Goal: Use online tool/utility: Use online tool/utility

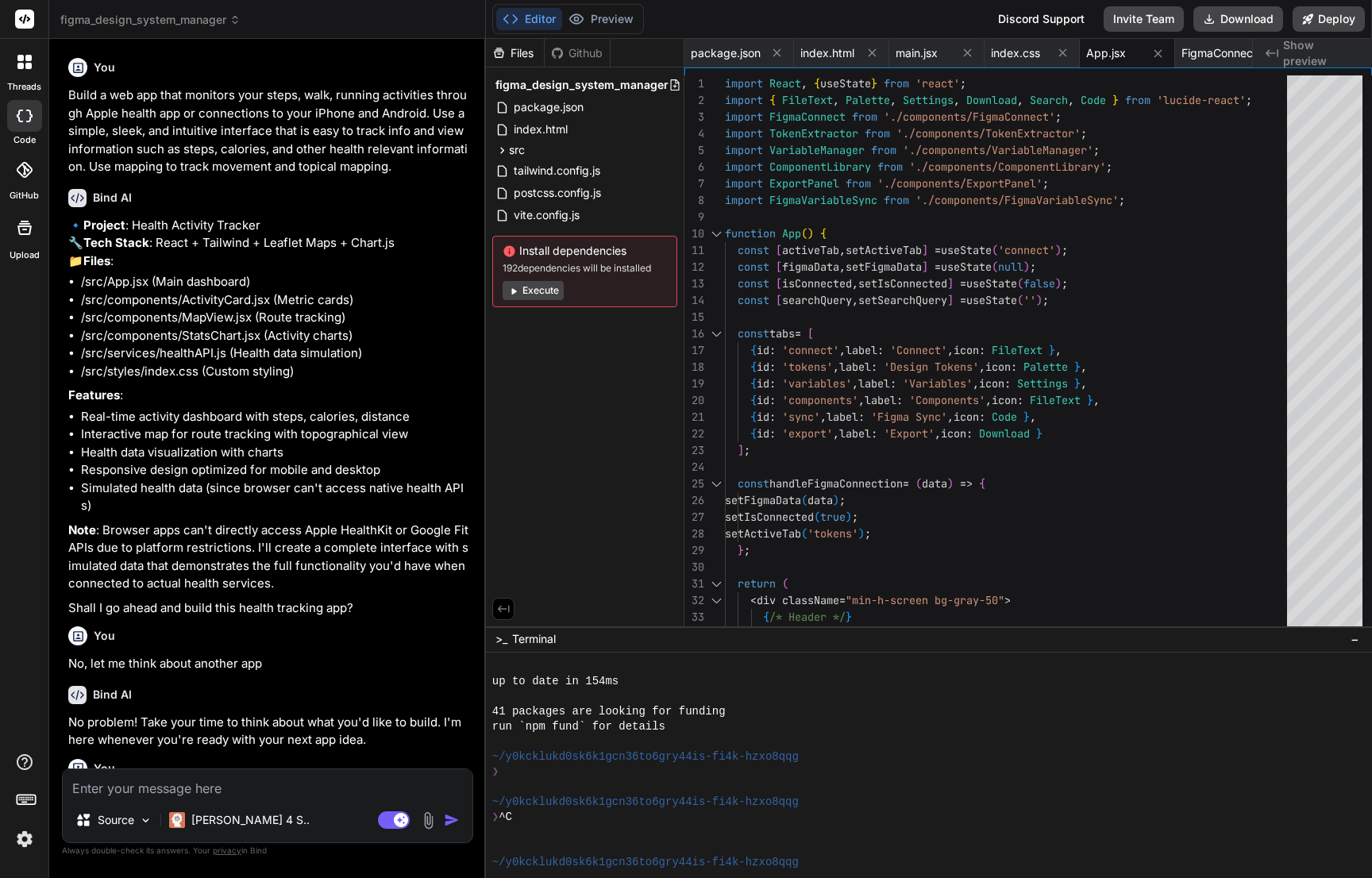
scroll to position [573, 0]
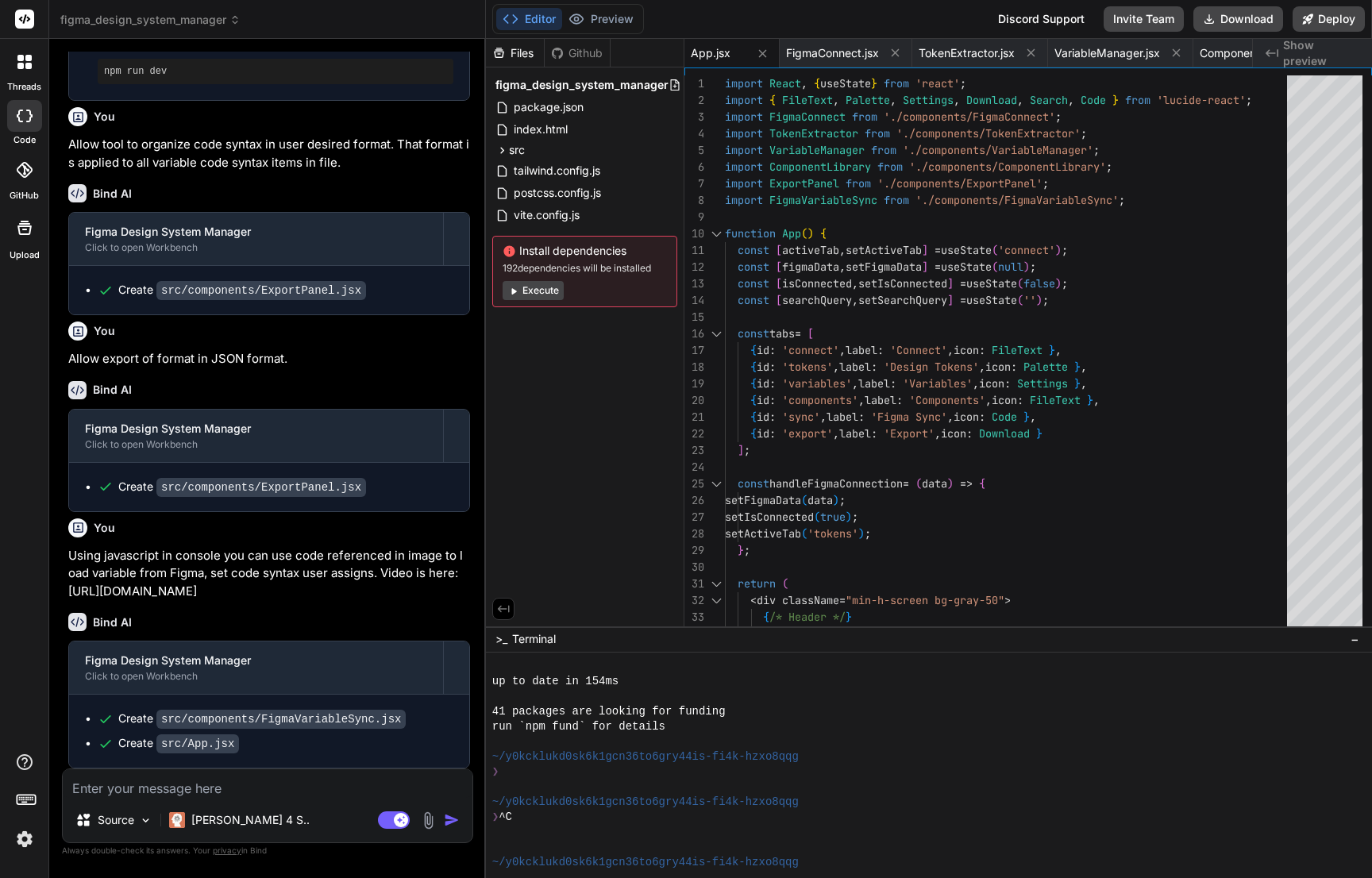
click at [539, 292] on button "Execute" at bounding box center [533, 291] width 61 height 19
type textarea "x"
click at [601, 19] on button "Preview" at bounding box center [600, 19] width 78 height 22
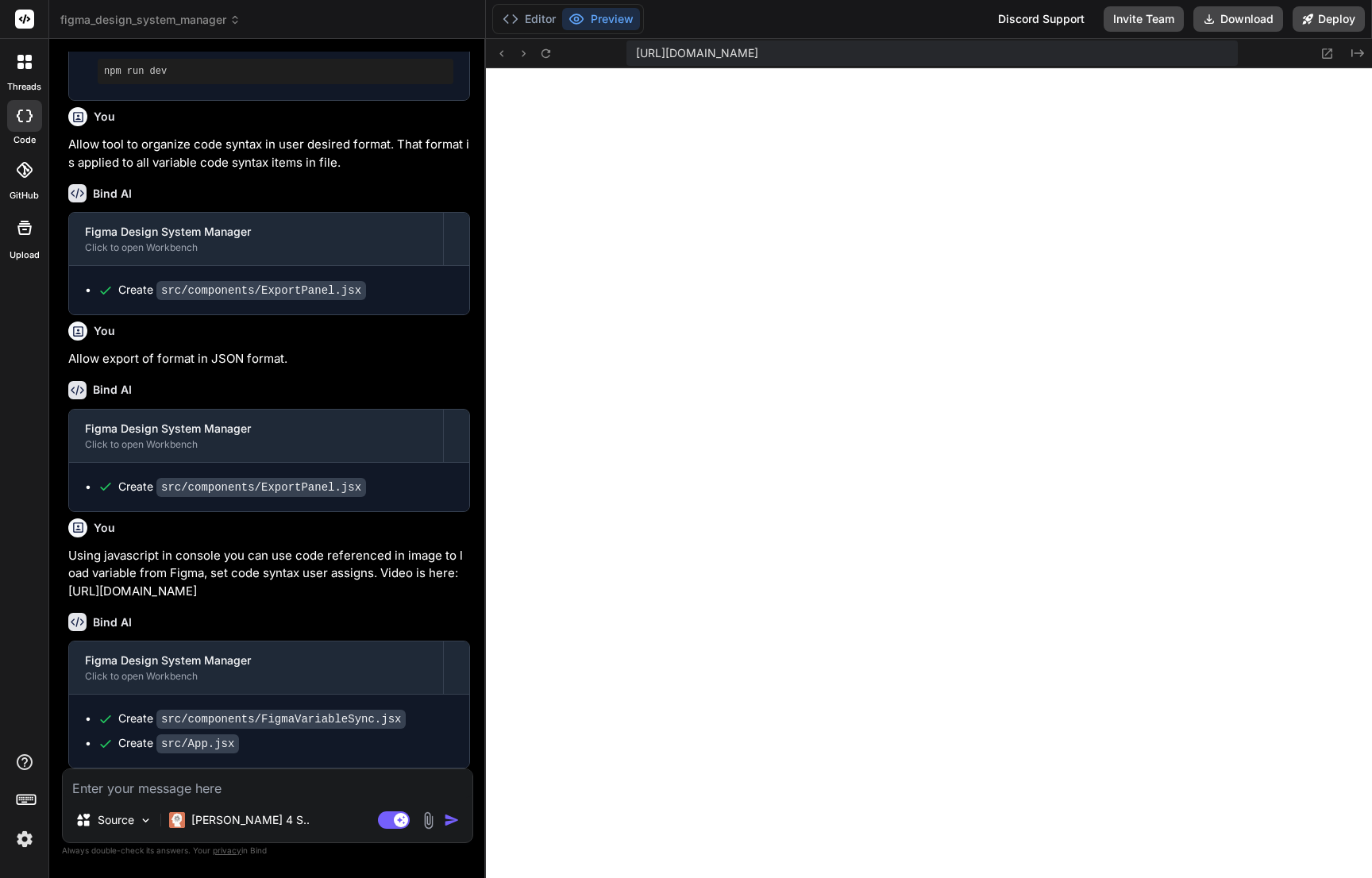
click at [264, 792] on textarea at bounding box center [267, 784] width 410 height 29
click at [285, 786] on textarea at bounding box center [267, 784] width 410 height 29
type textarea "A"
type textarea "x"
type textarea "Al"
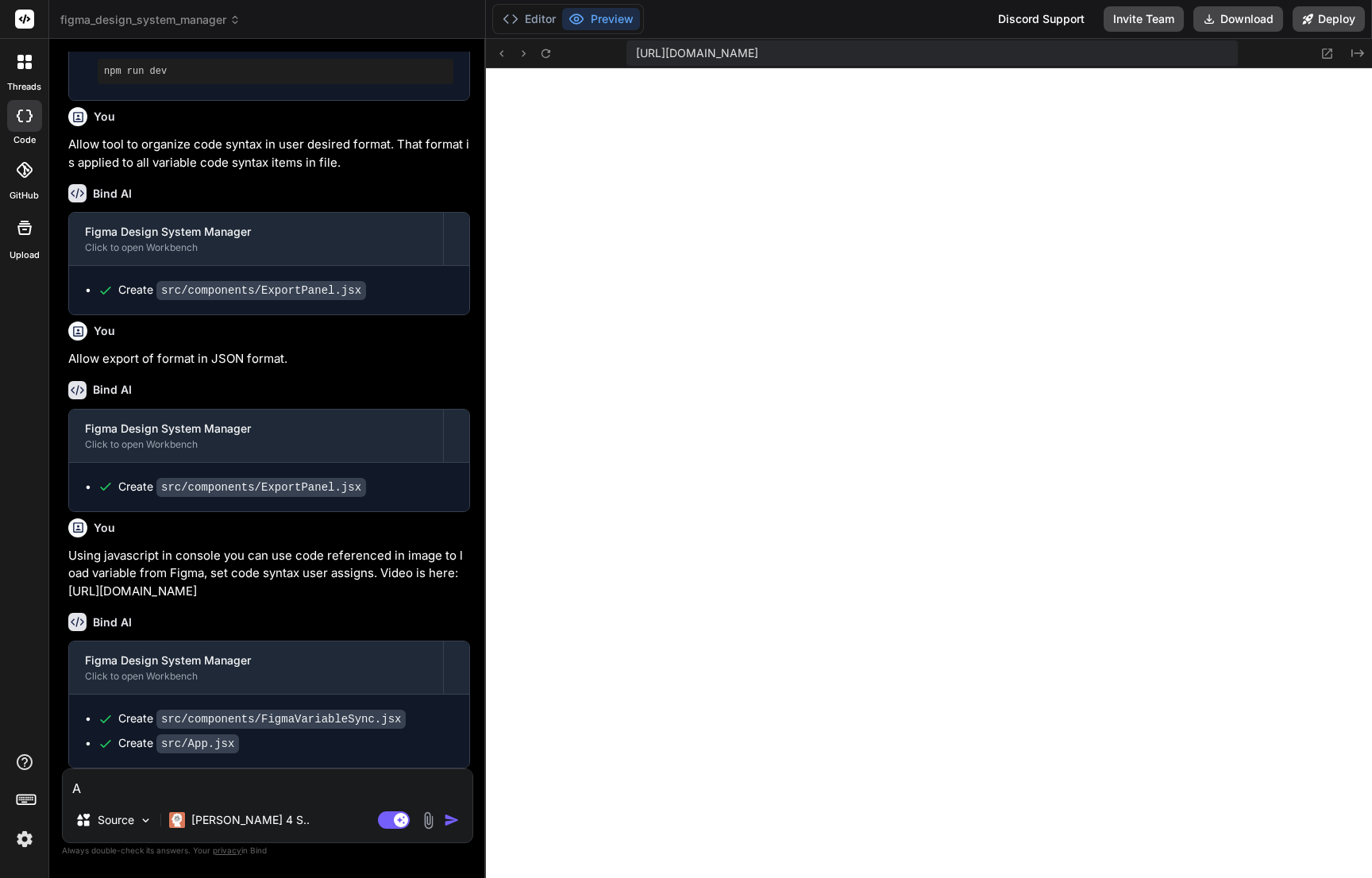
type textarea "x"
type textarea "All"
type textarea "x"
type textarea "Allo"
type textarea "x"
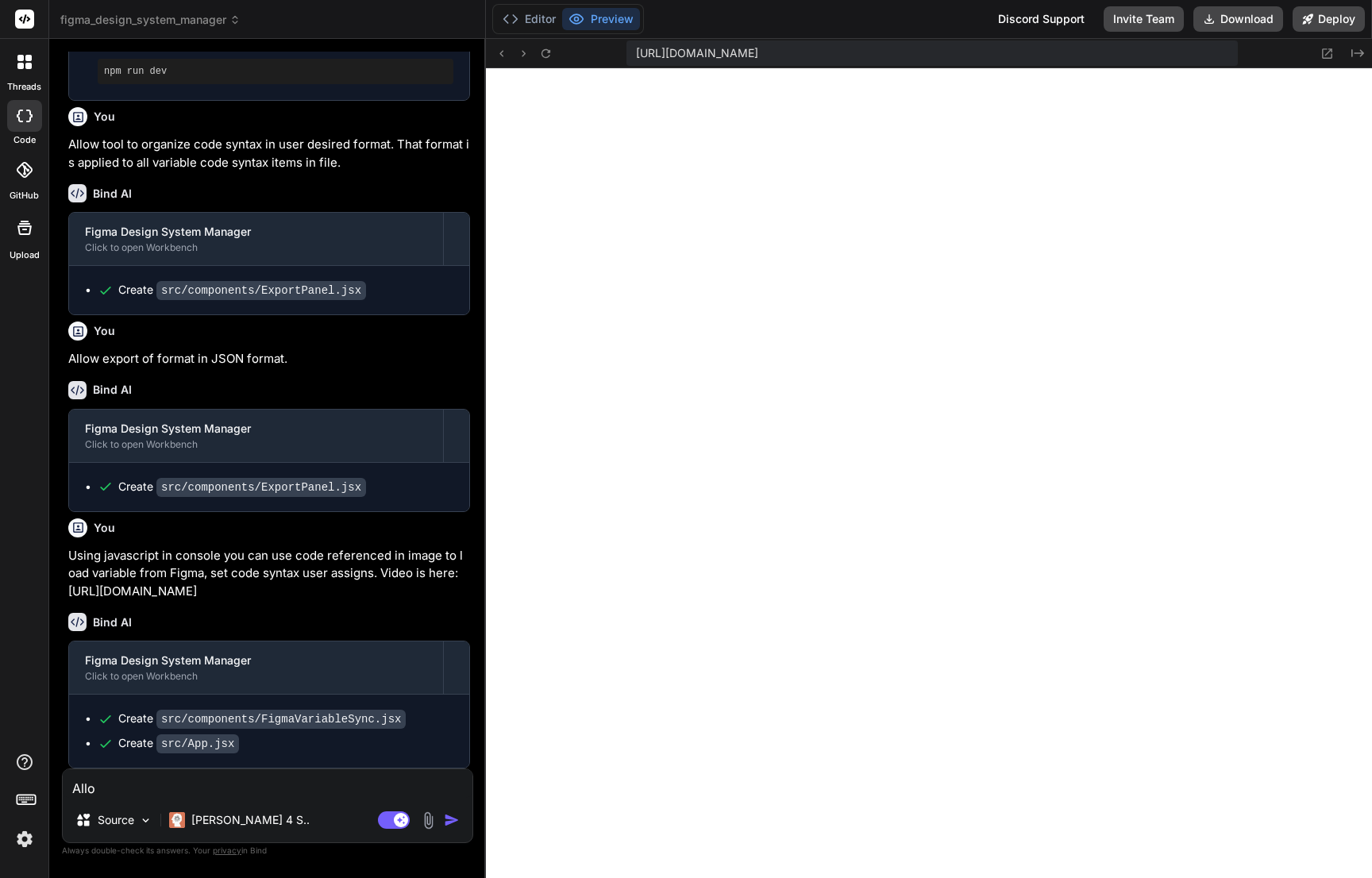
type textarea "Allow"
type textarea "x"
type textarea "Allow"
type textarea "x"
type textarea "Allow t"
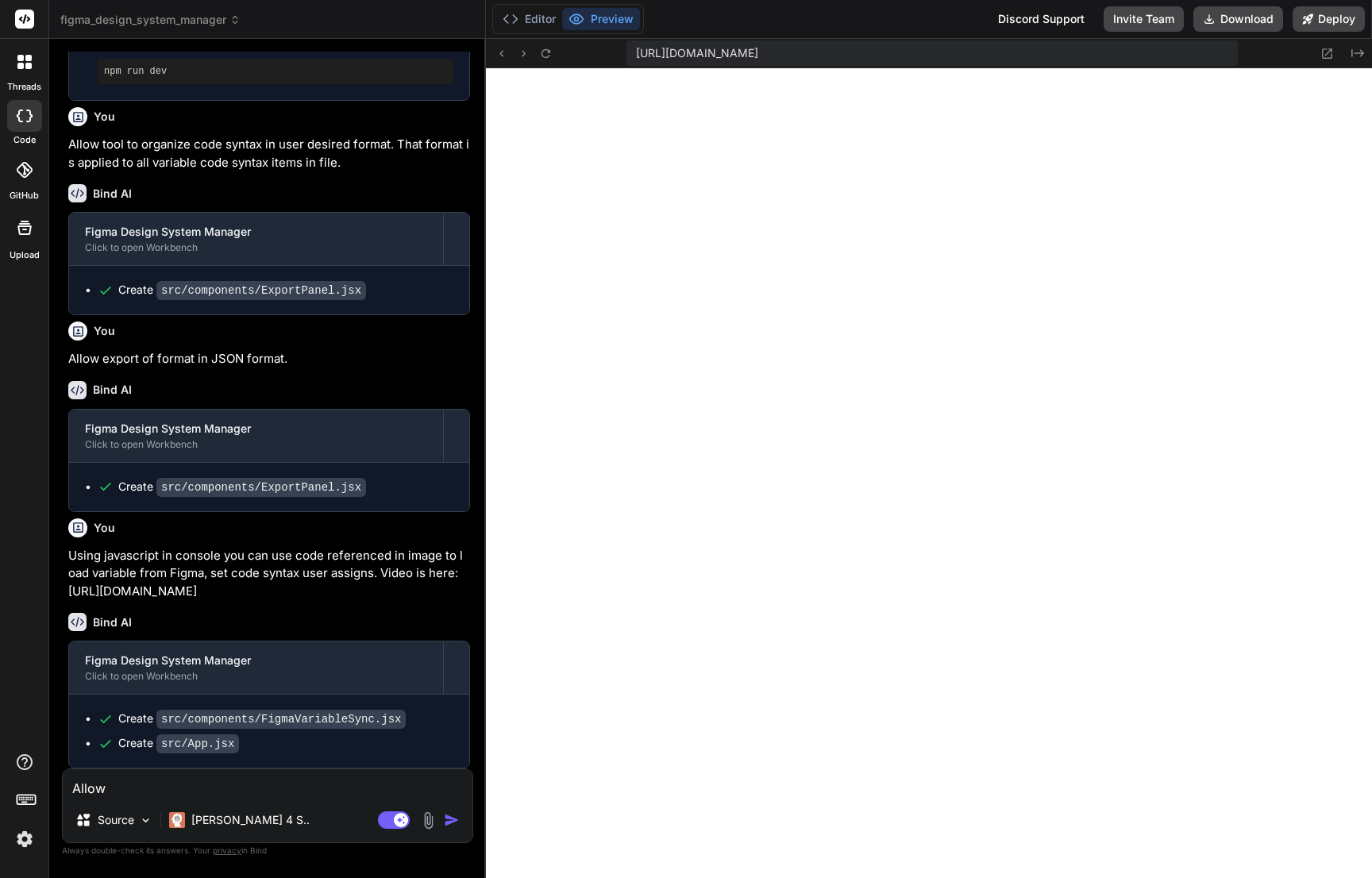
type textarea "x"
type textarea "Allow to"
type textarea "x"
type textarea "Allow to"
type textarea "x"
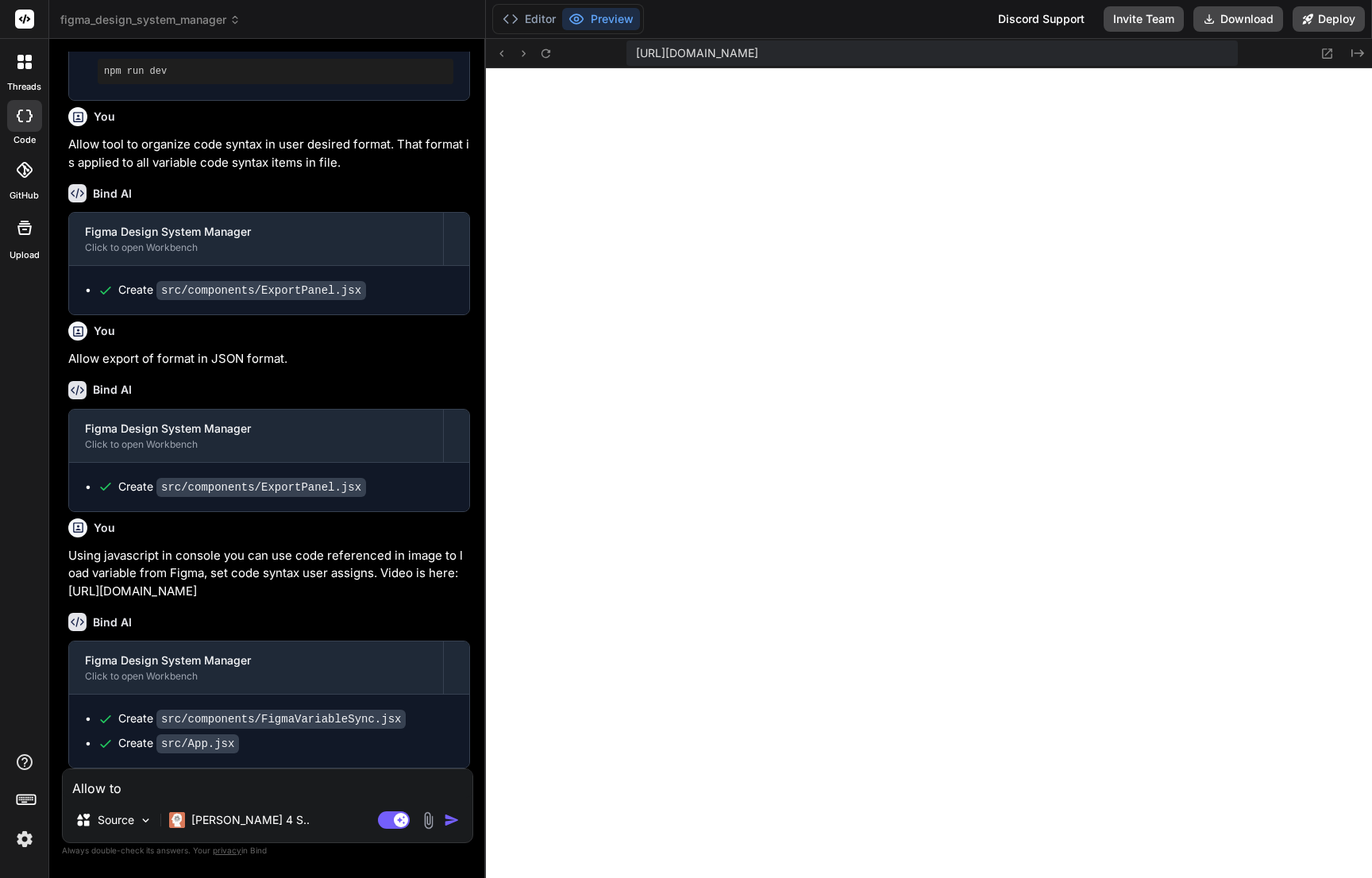
type textarea "Allow to c"
type textarea "x"
type textarea "Allow to co"
type textarea "x"
type textarea "Allow to con"
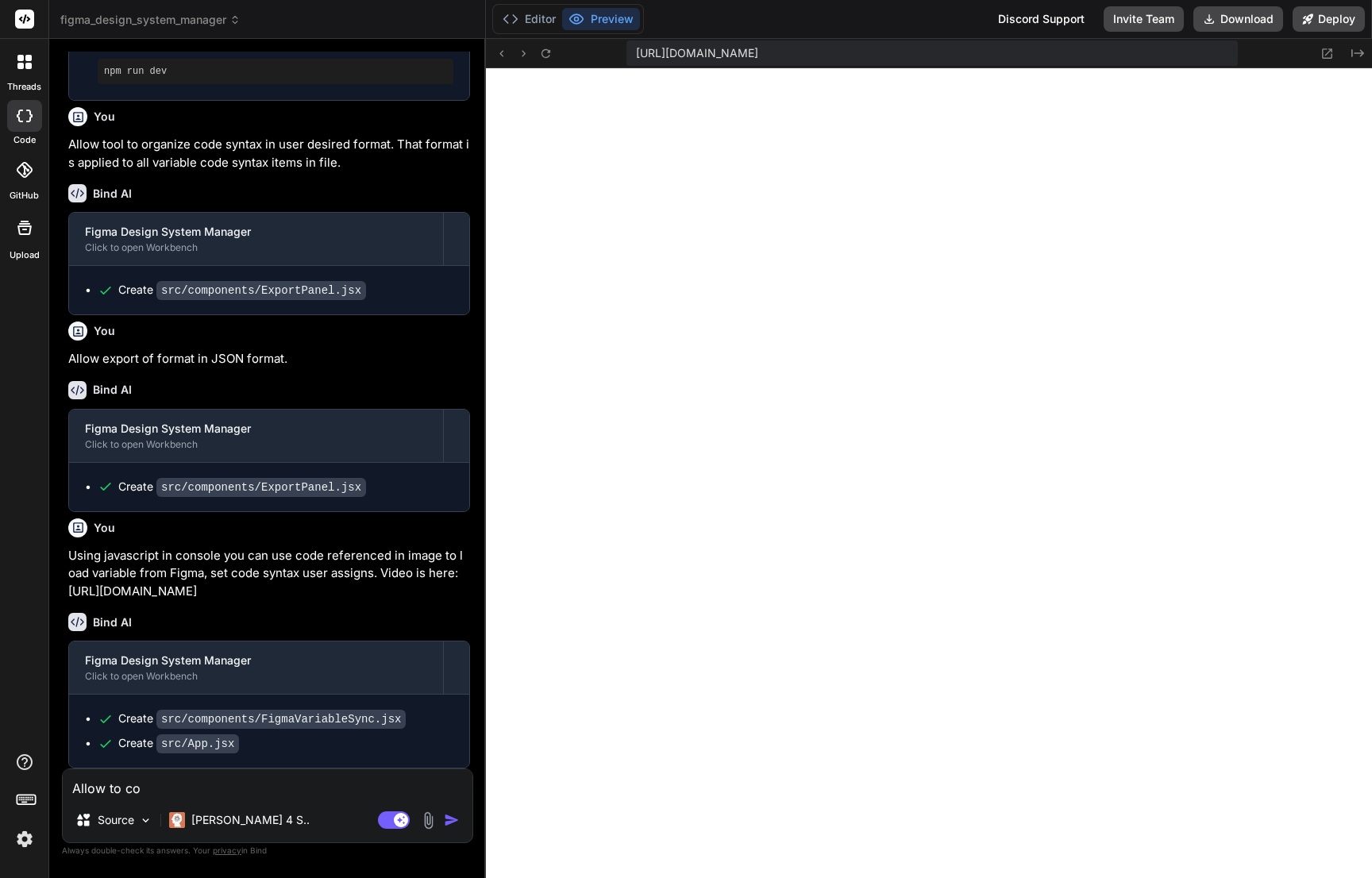
type textarea "x"
type textarea "Allow to conn"
type textarea "x"
type textarea "Allow to conne"
type textarea "x"
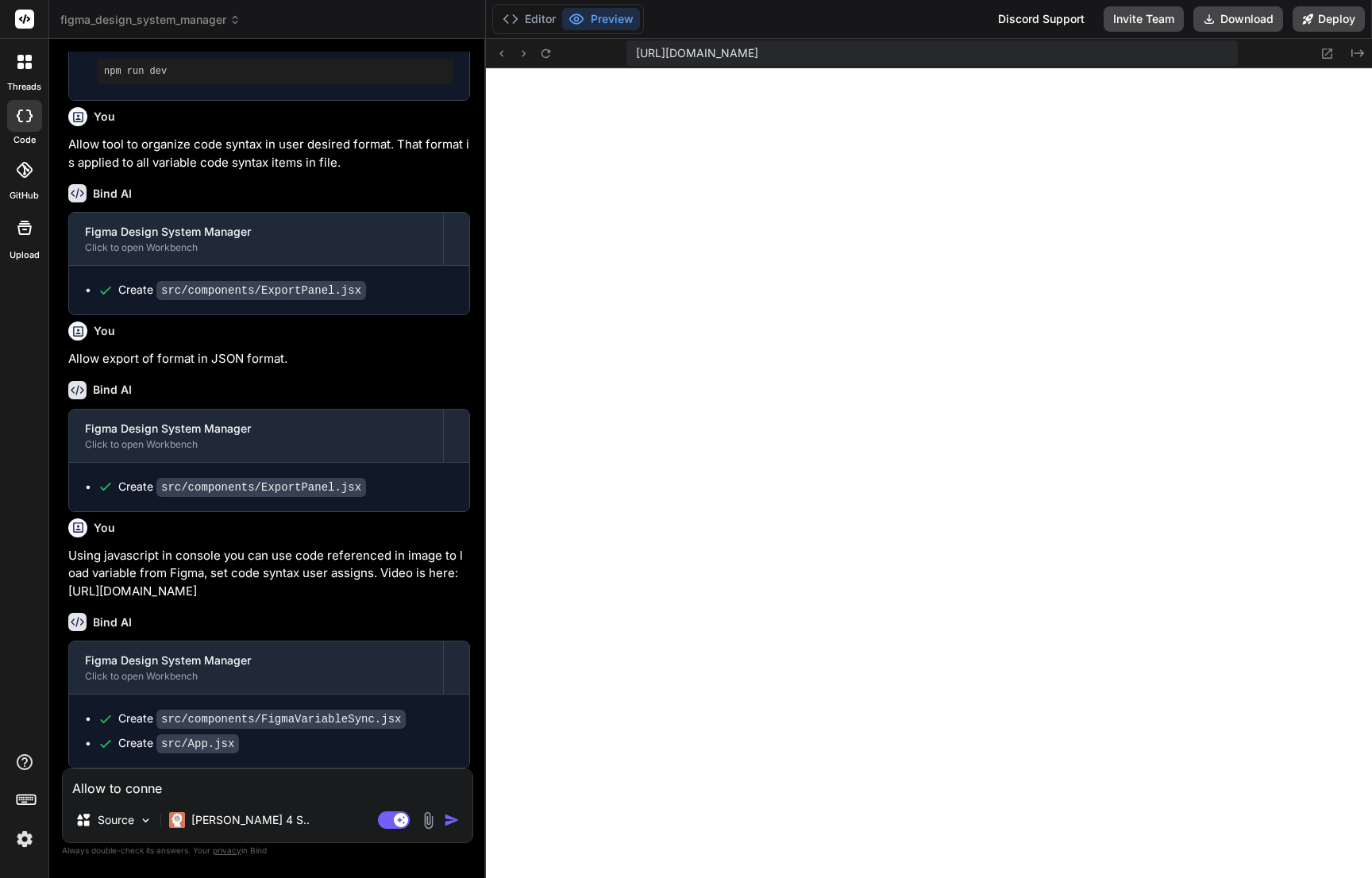
type textarea "Allow to connec"
type textarea "x"
type textarea "Allow to connect"
type textarea "x"
type textarea "Allow to connect"
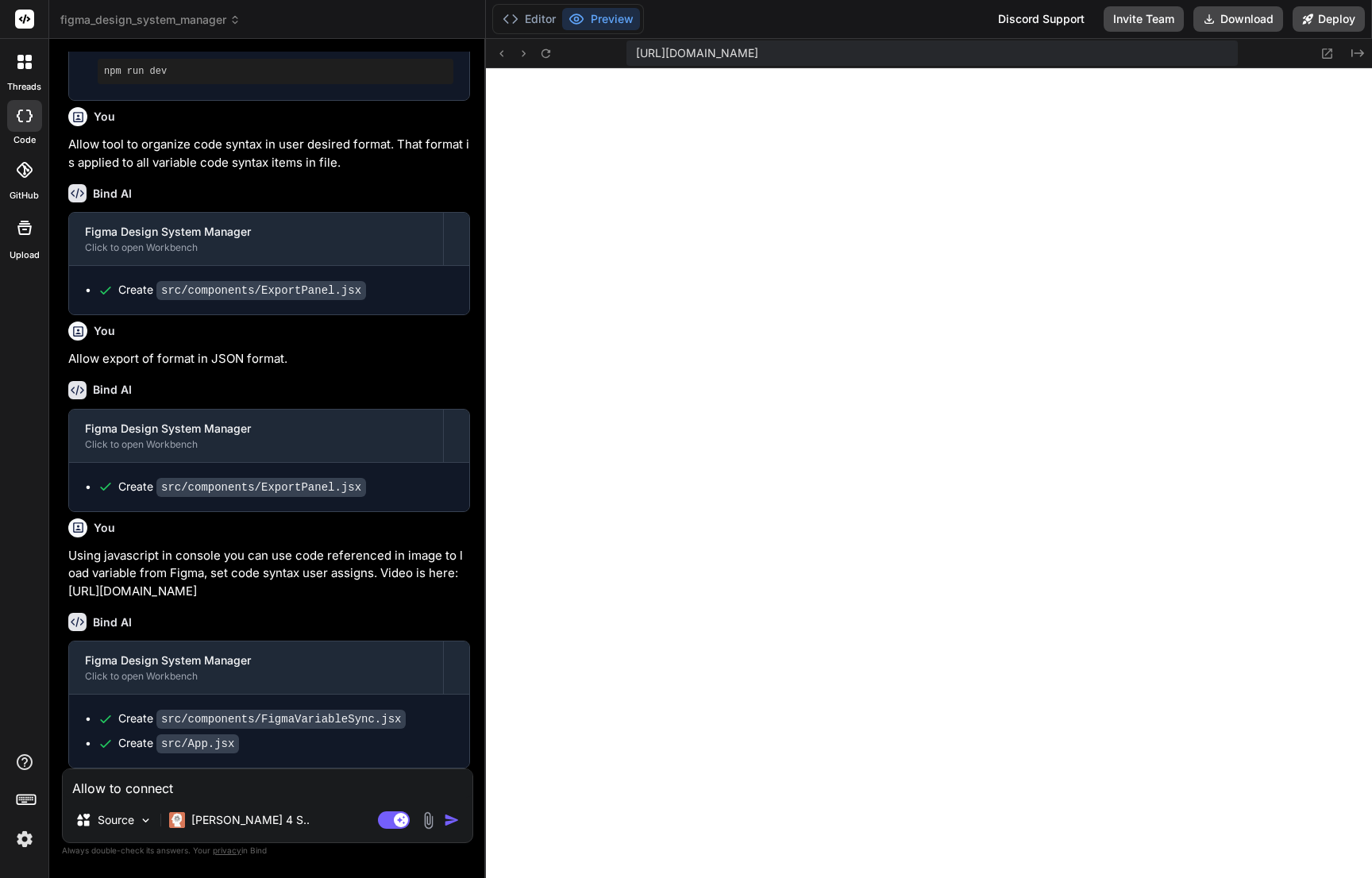
type textarea "x"
type textarea "Allow to connect t"
type textarea "x"
type textarea "Allow to connect to"
type textarea "x"
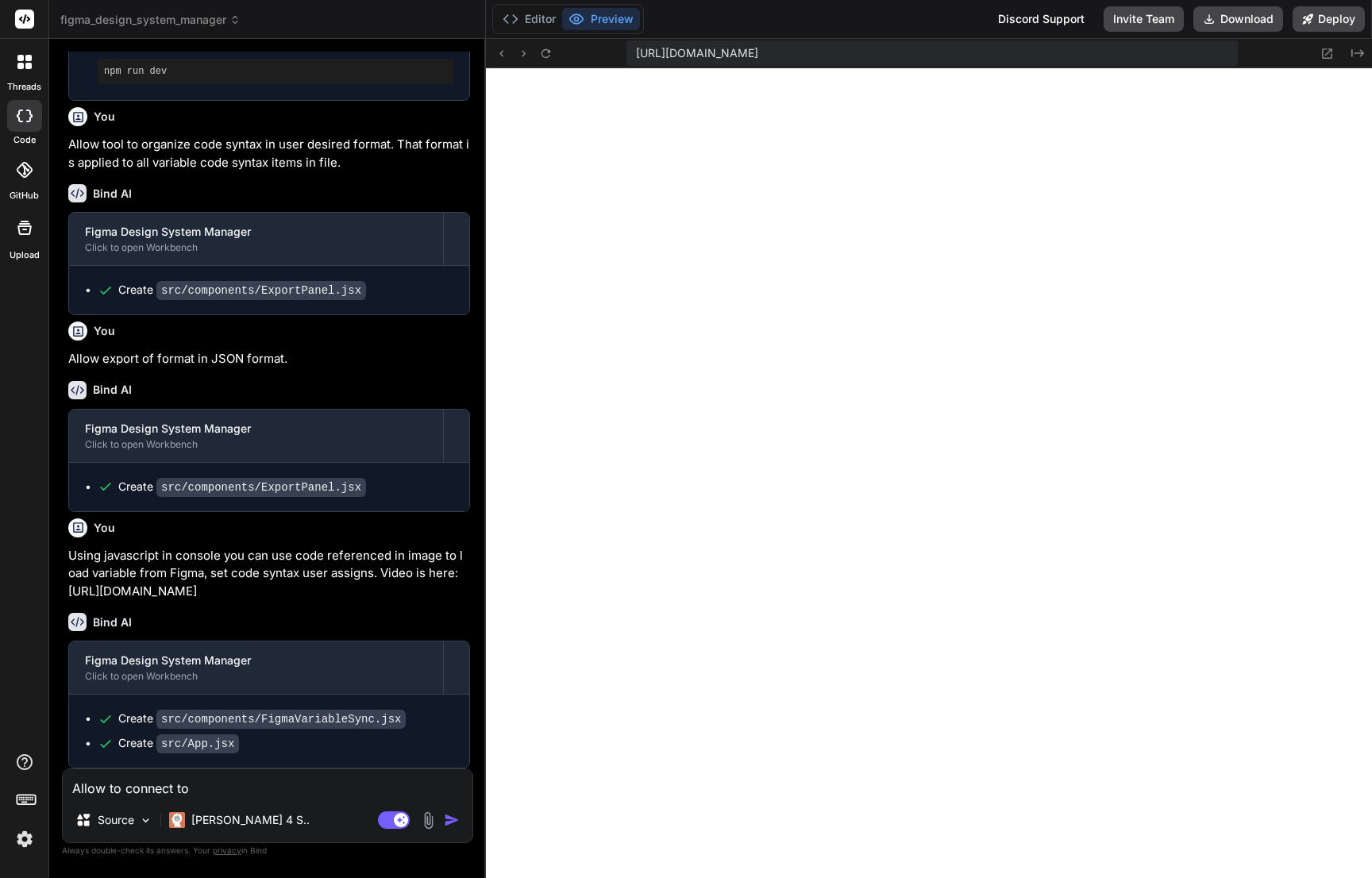
type textarea "Allow to connect to"
type textarea "x"
type textarea "Allow to connect to F"
type textarea "x"
type textarea "Allow to connect to Fi"
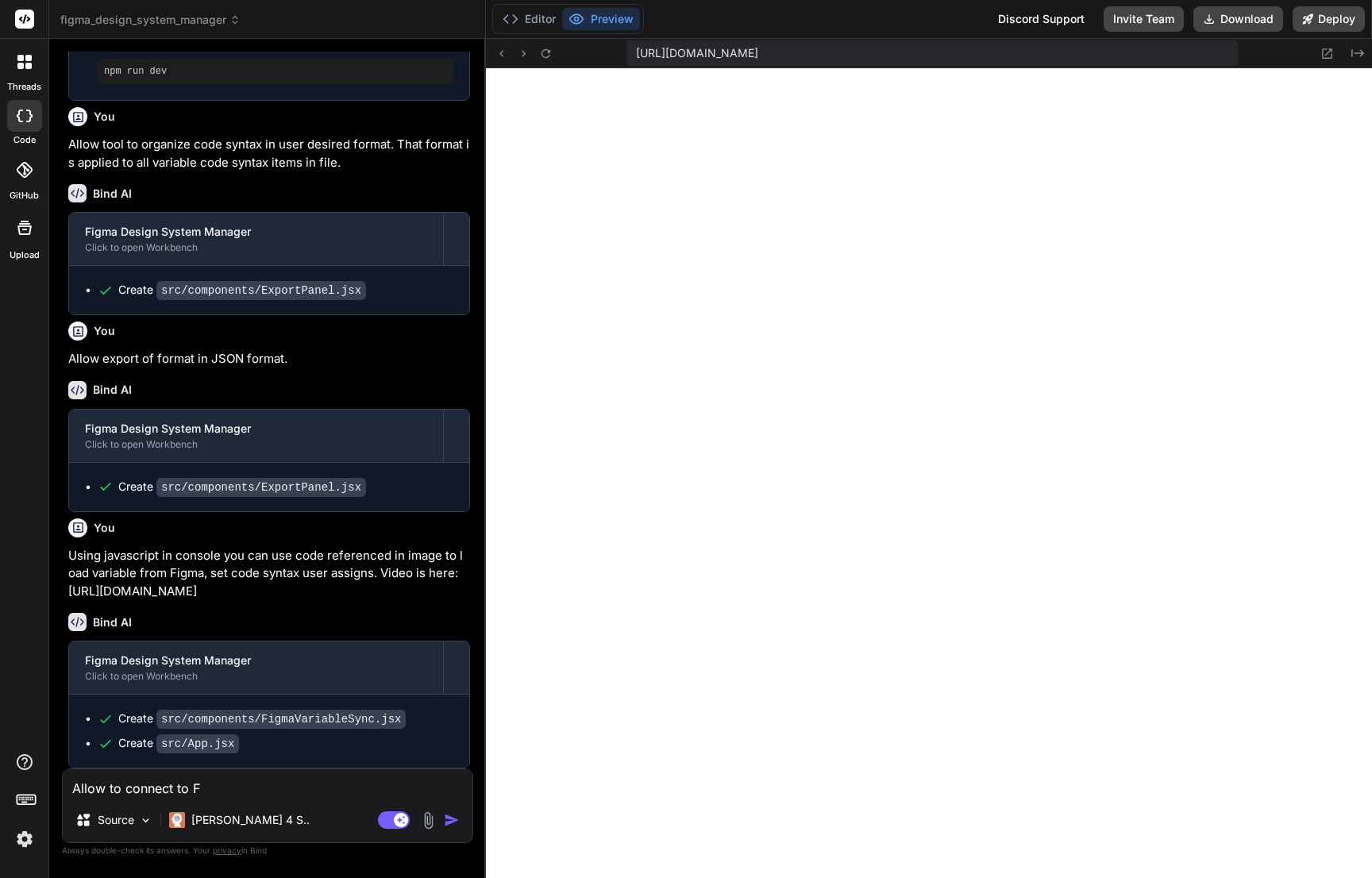
type textarea "x"
type textarea "Allow to connect to Fig"
type textarea "x"
type textarea "Allow to connect to Figm"
type textarea "x"
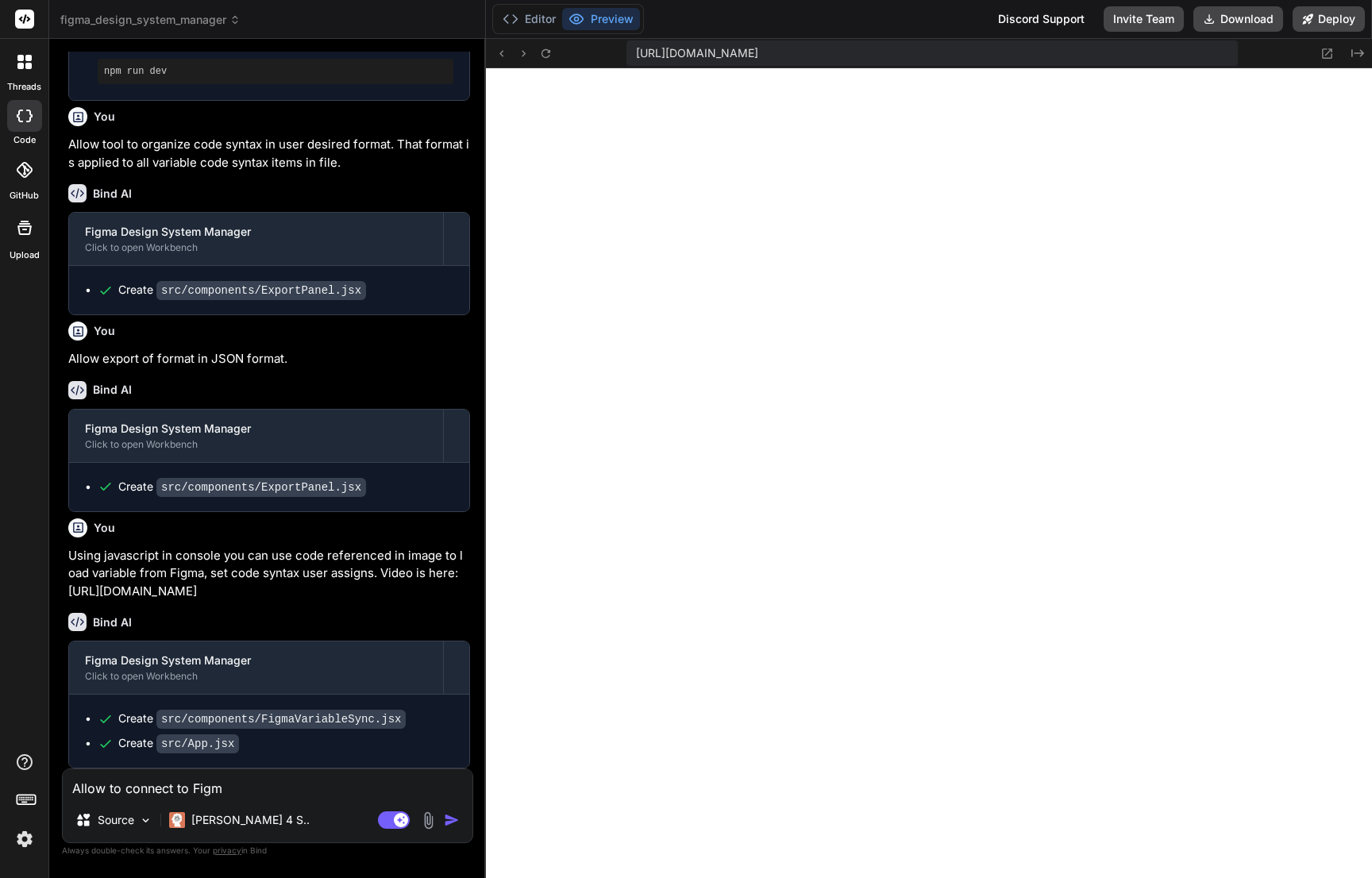
type textarea "Allow to connect to Figma"
type textarea "x"
type textarea "Allow to connect to Figma"
type textarea "x"
type textarea "Allow to connect to Figma f"
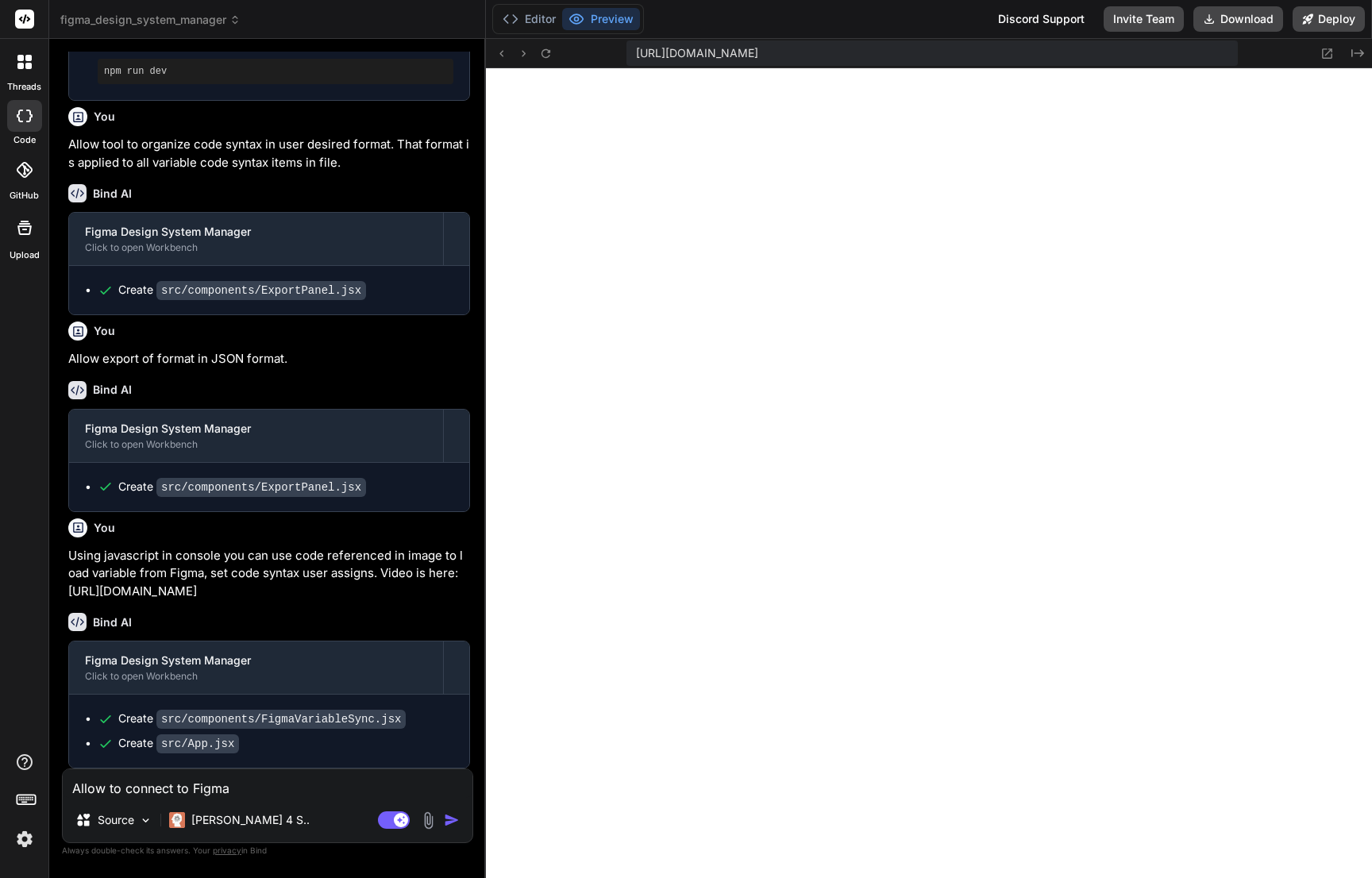
type textarea "x"
type textarea "Allow to connect to Figma fi"
type textarea "x"
type textarea "Allow to connect to Figma fil"
type textarea "x"
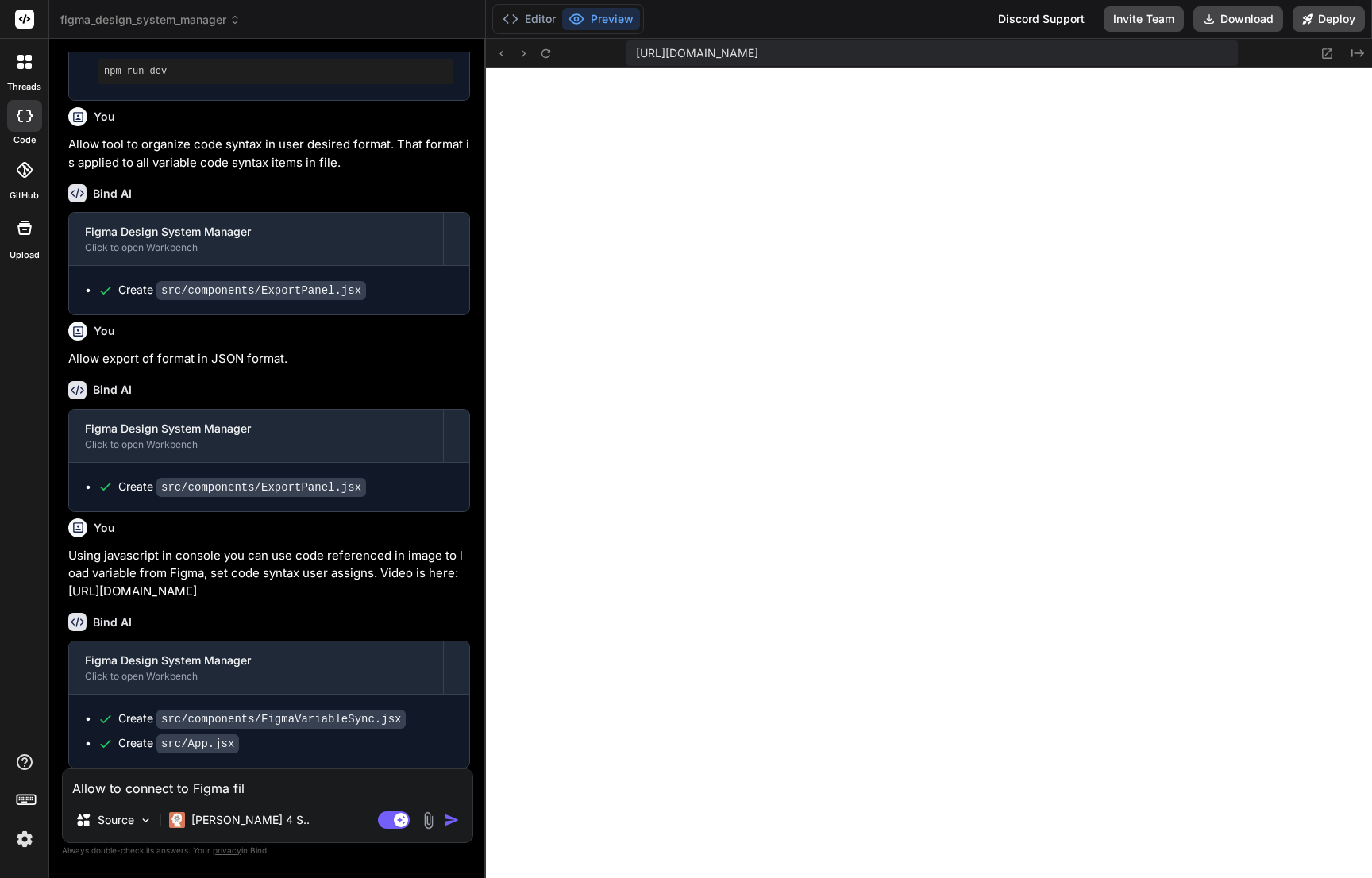
type textarea "Allow to connect to Figma file"
type textarea "x"
type textarea "Allow to connect to Figma file"
type textarea "x"
type textarea "Allow to connect to Figma file t"
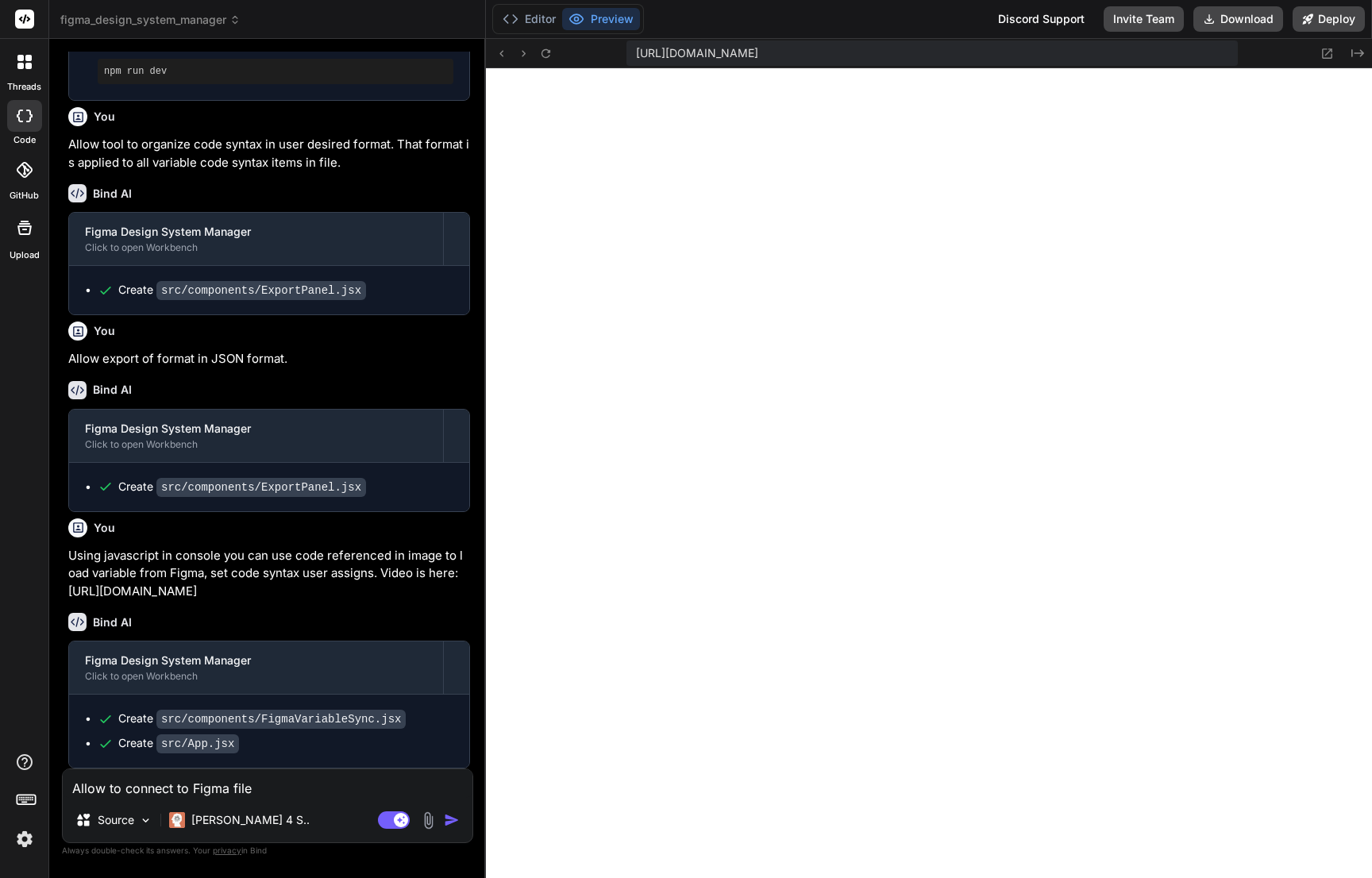
type textarea "x"
type textarea "Allow to connect to Figma file th"
type textarea "x"
type textarea "Allow to connect to Figma file thr"
type textarea "x"
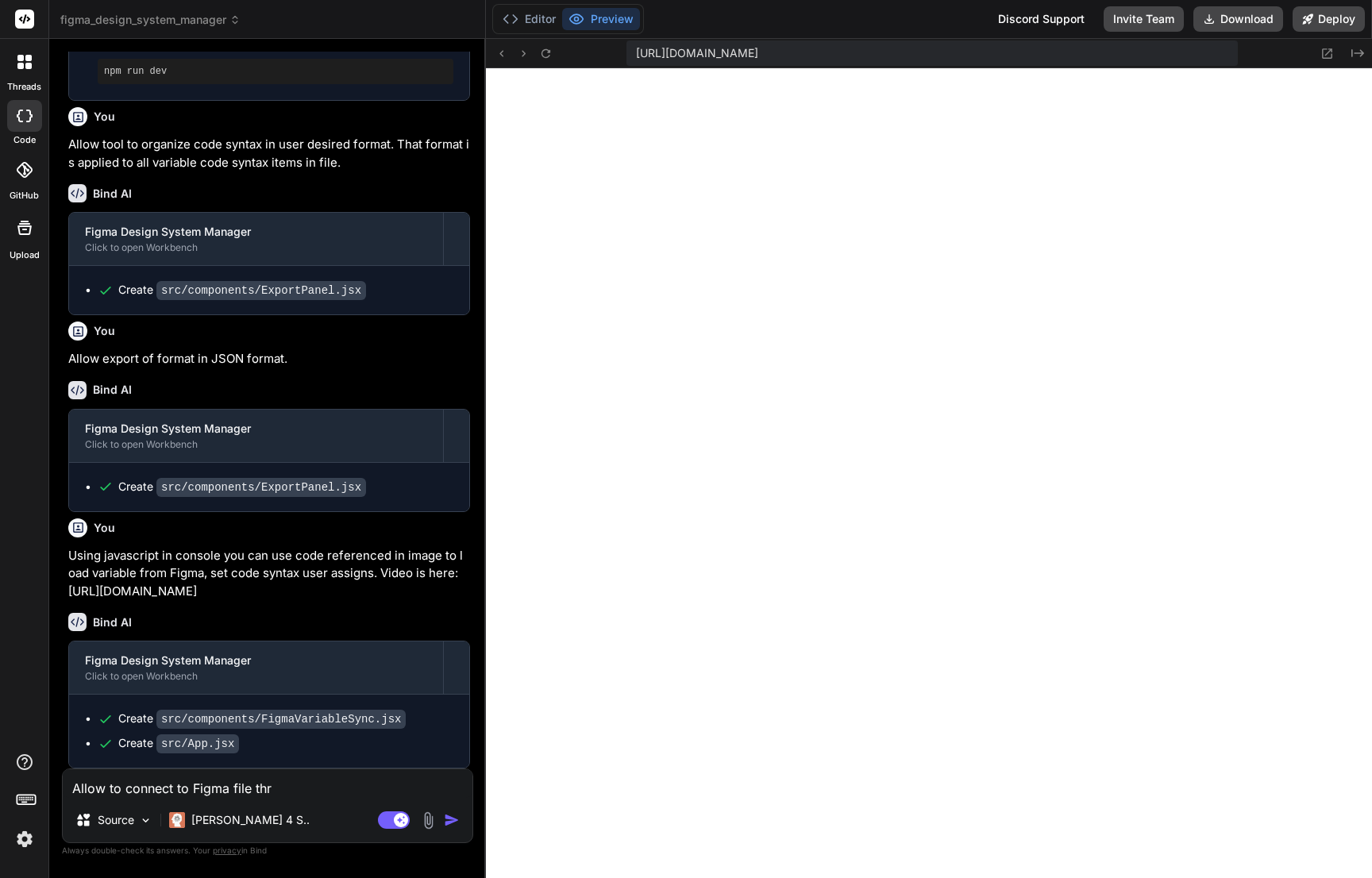
type textarea "Allow to connect to Figma file thro"
type textarea "x"
type textarea "Allow to connect to Figma file throu"
type textarea "x"
type textarea "Allow to connect to Figma file throug"
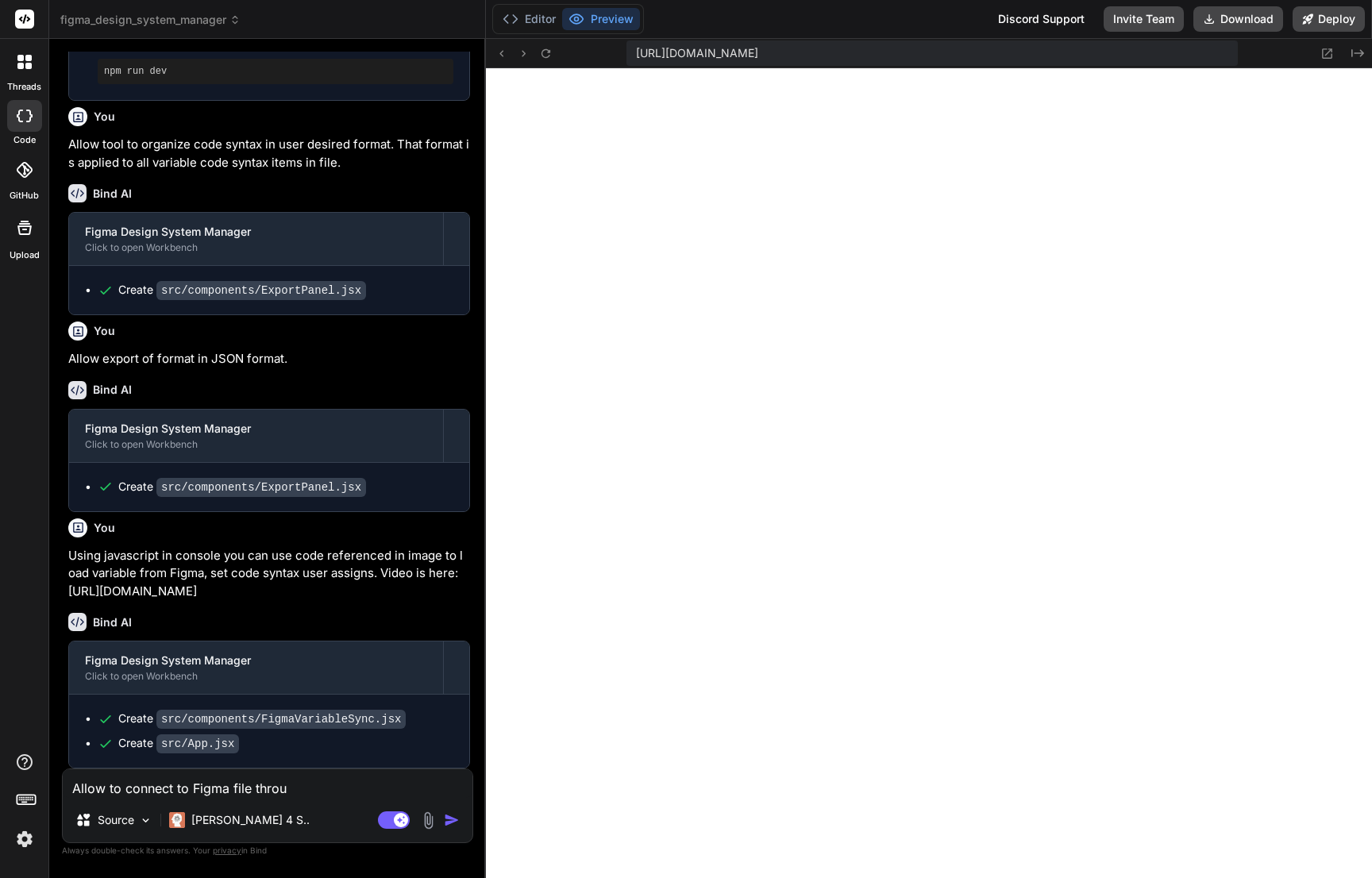
type textarea "x"
type textarea "Allow to connect to Figma file through"
type textarea "x"
type textarea "Allow to connect to Figma file through"
type textarea "x"
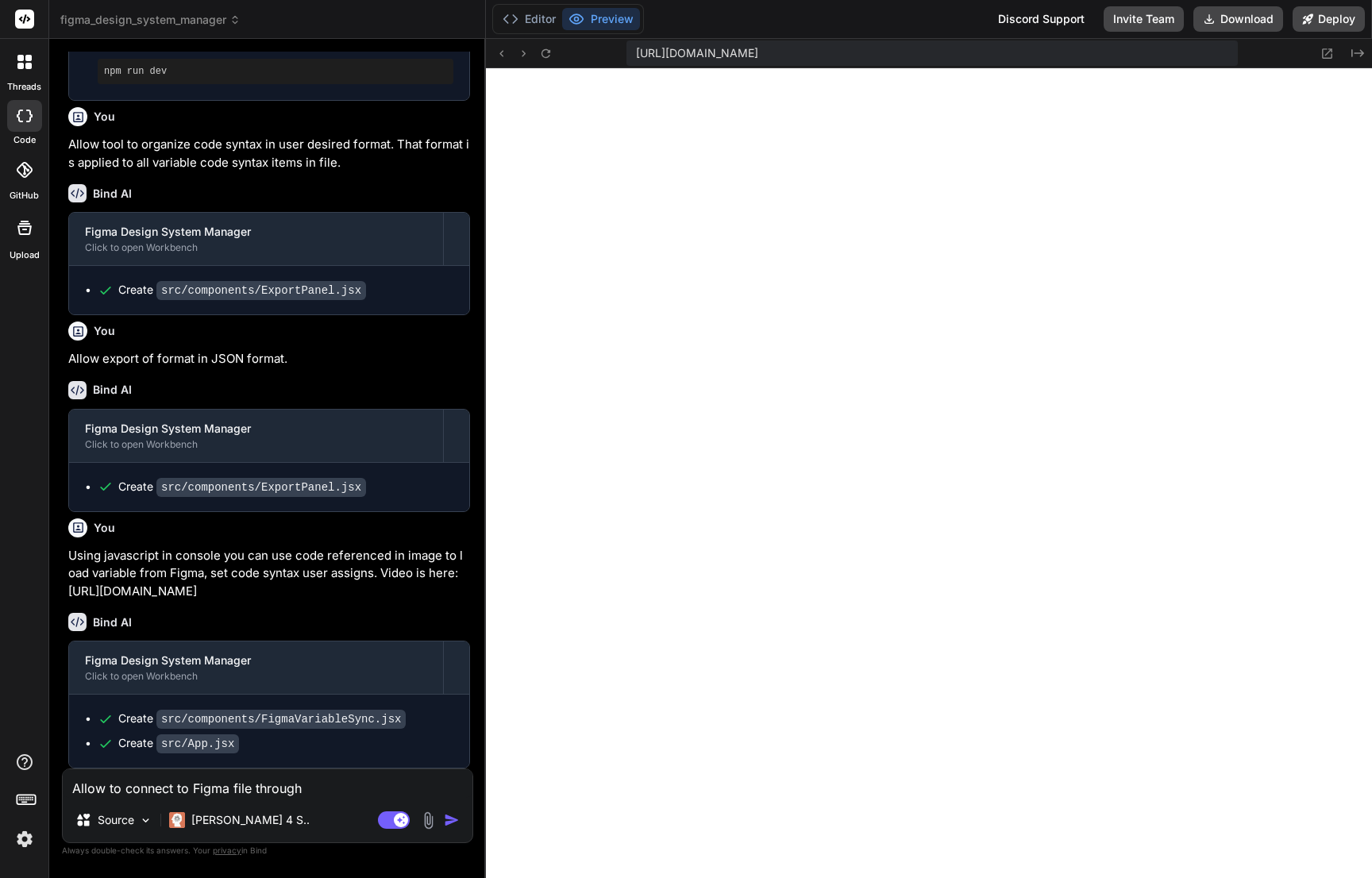
type textarea "Allow to connect to Figma file through ""
type textarea "x"
type textarea "Allow to connect to Figma file through "C"
type textarea "x"
type textarea "Allow to connect to Figma file through "Co"
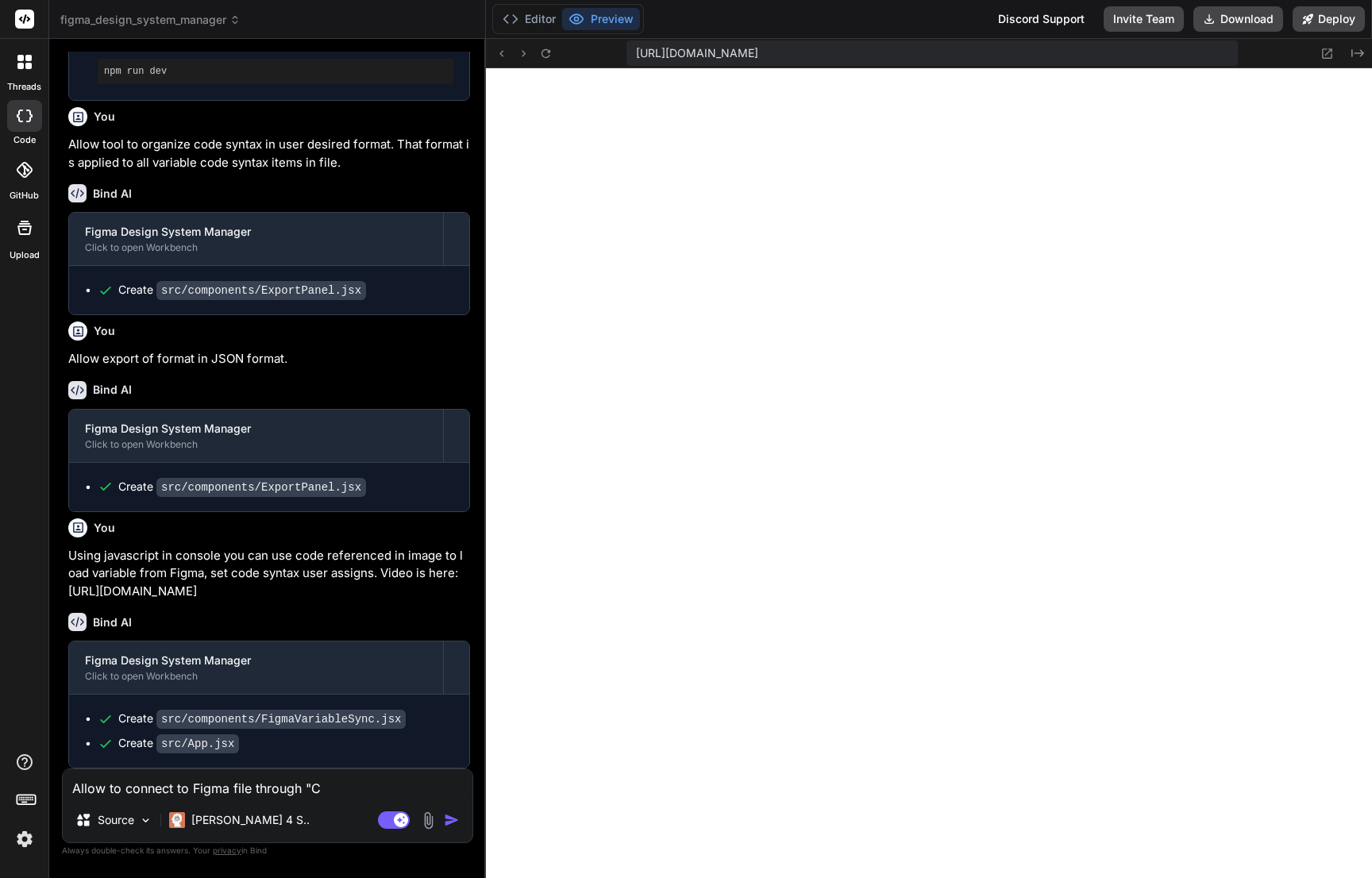
type textarea "x"
type textarea "Allow to connect to Figma file through "Cop"
type textarea "x"
type textarea "Allow to connect to Figma file through "Copy"
type textarea "x"
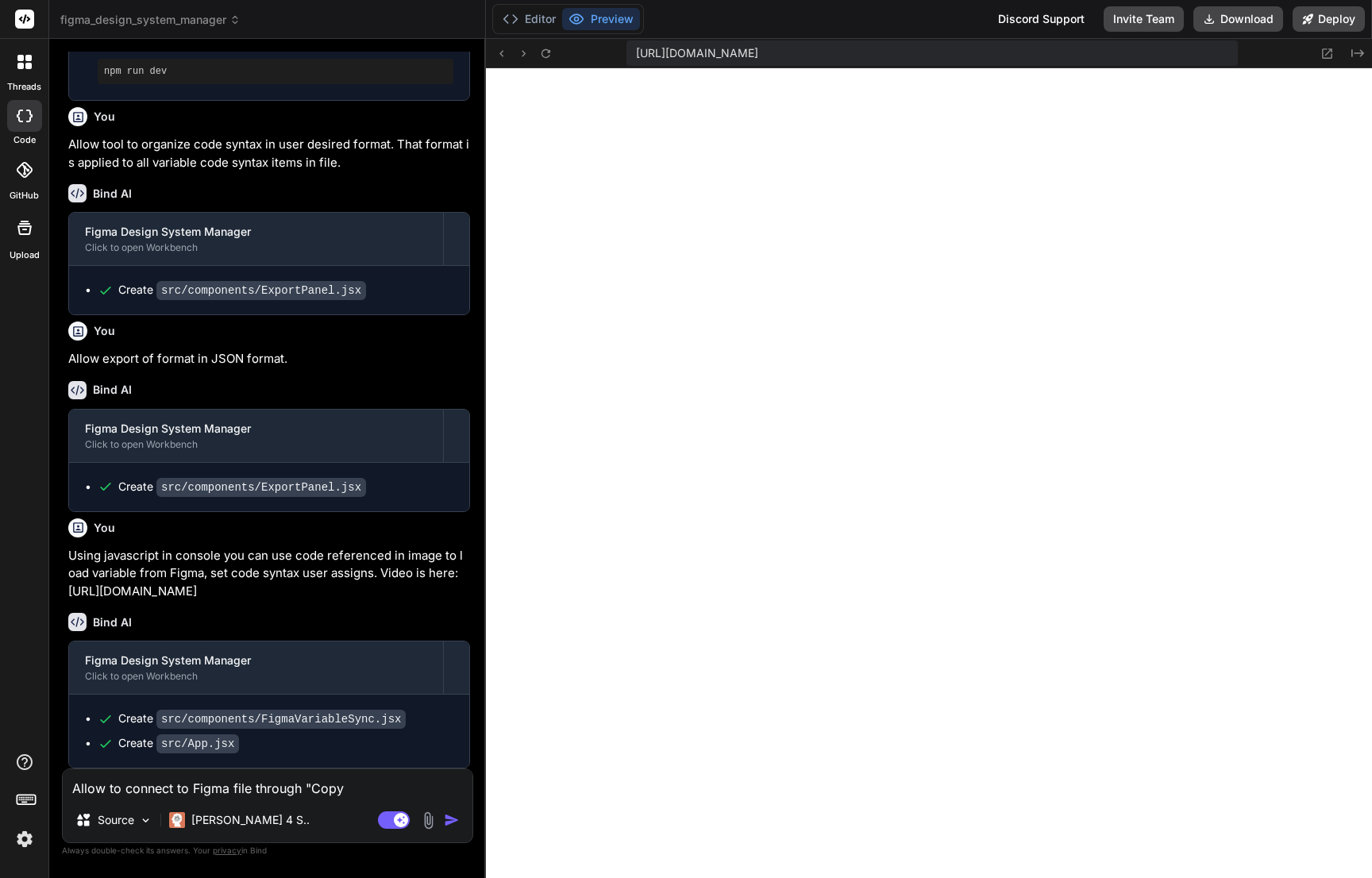
type textarea "Allow to connect to Figma file through "Copy"
type textarea "x"
type textarea "Allow to connect to Figma file through "Copy L"
type textarea "x"
type textarea "Allow to connect to Figma file through "Copy Li"
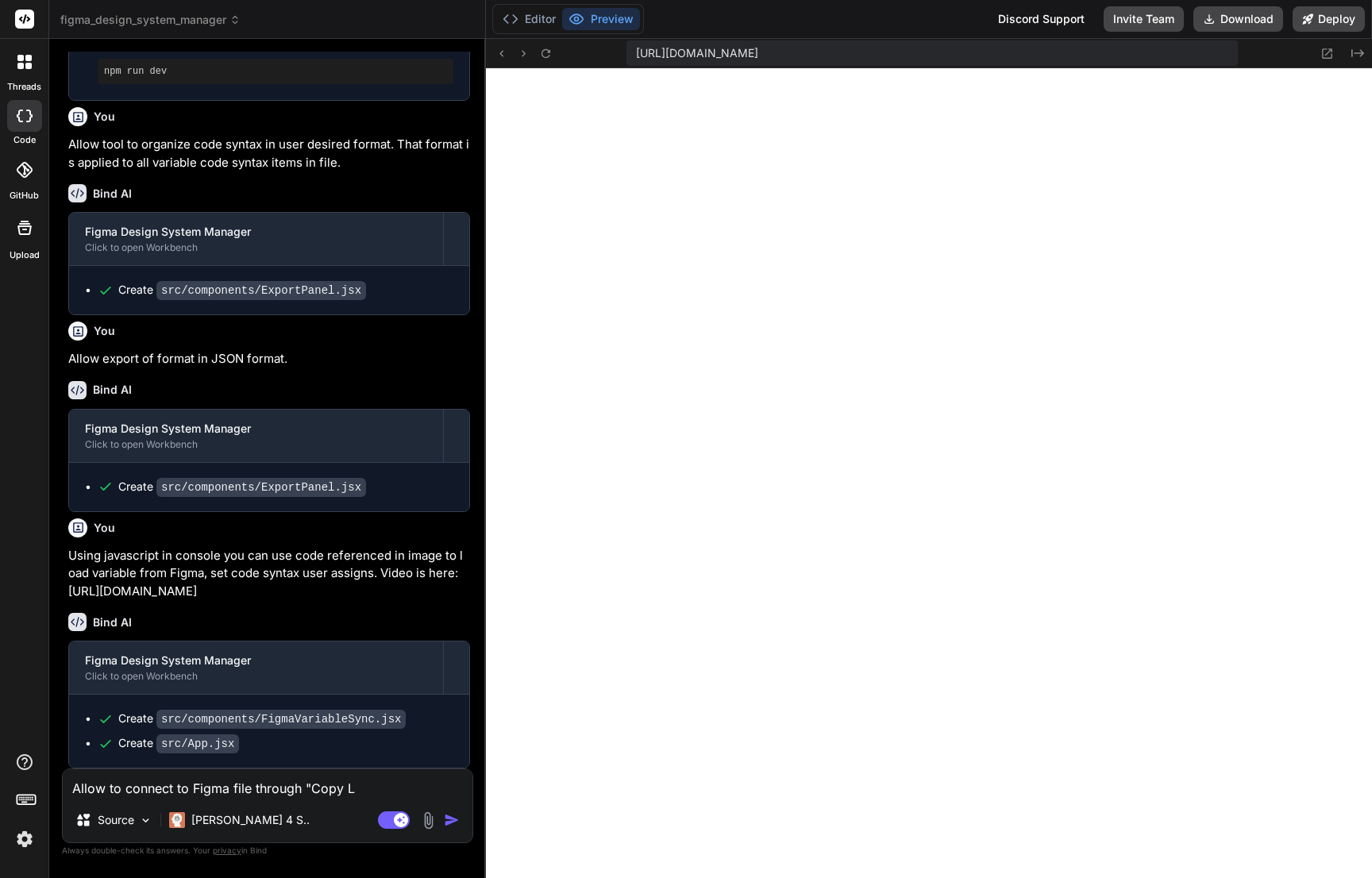
type textarea "x"
type textarea "Allow to connect to Figma file through "Copy Lin"
type textarea "x"
type textarea "Allow to connect to Figma file through "Copy Link"
type textarea "x"
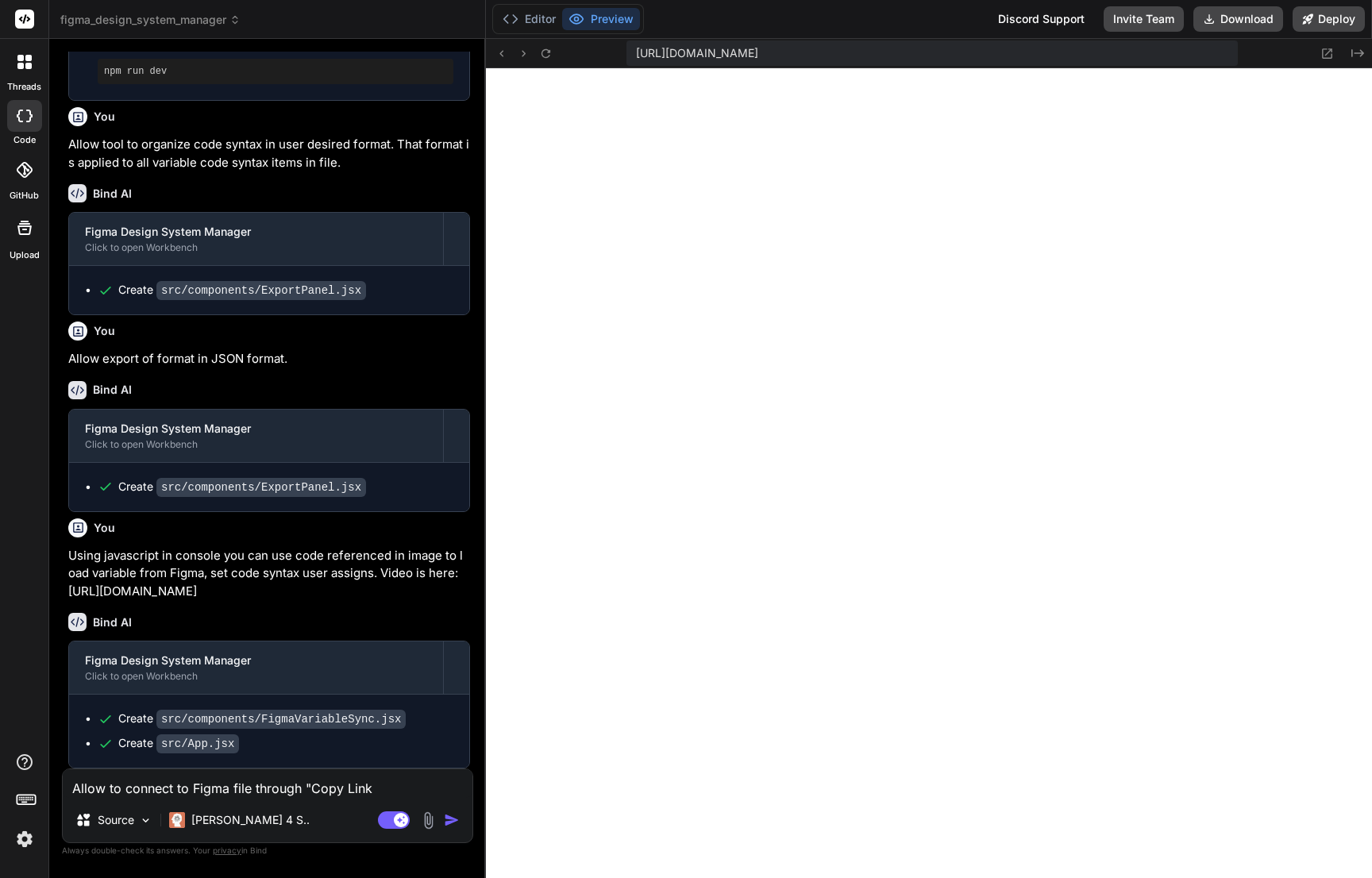
type textarea "Allow to connect to Figma file through "Copy Link""
type textarea "x"
type textarea "Allow to connect to Figma file through "Copy Link""
type textarea "x"
type textarea "Allow to connect to Figma file through "Copy Link" s"
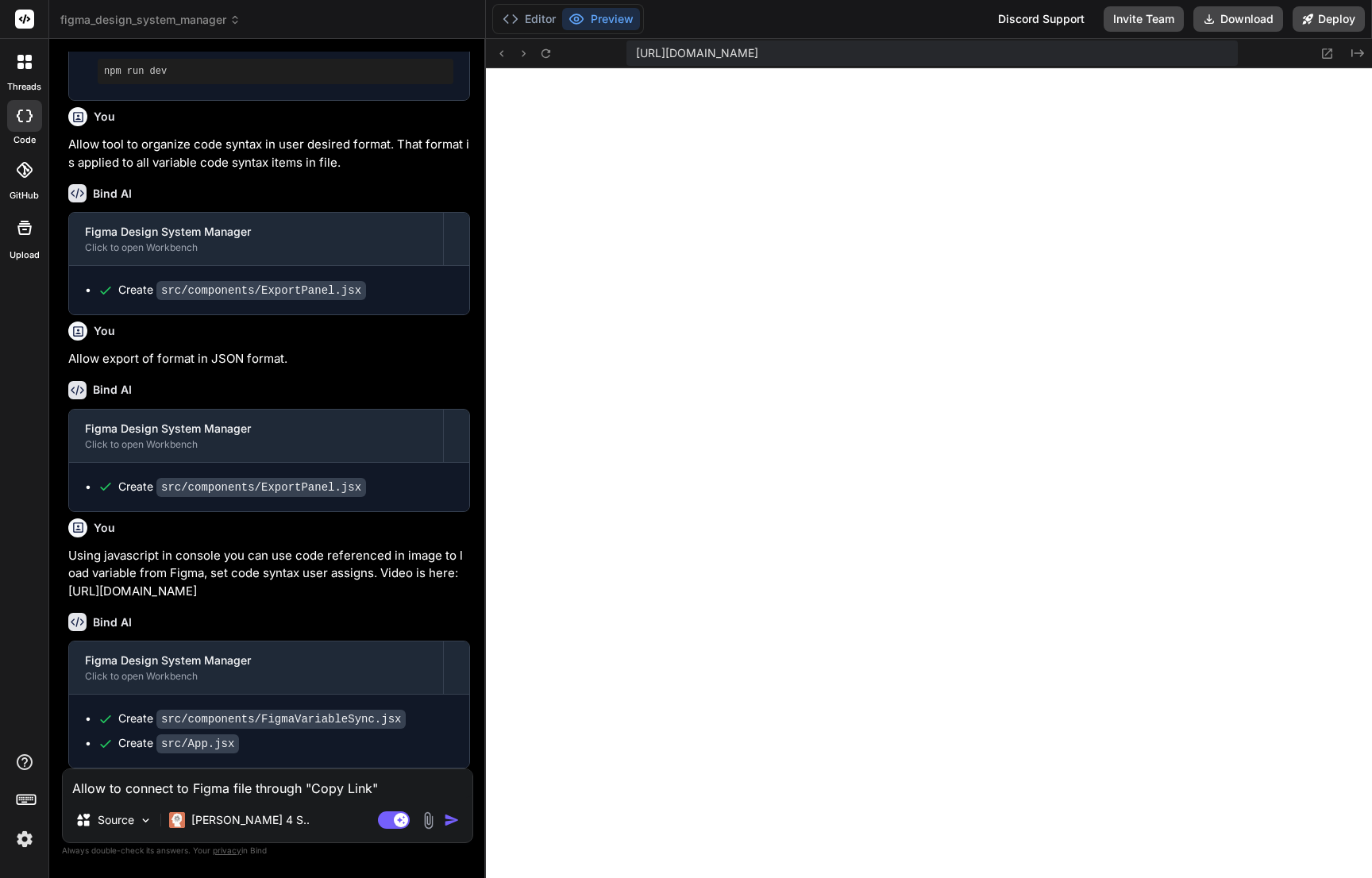
type textarea "x"
type textarea "Allow to connect to Figma file through "Copy Link" sh"
type textarea "x"
type textarea "Allow to connect to Figma file through "Copy Link" sha"
type textarea "x"
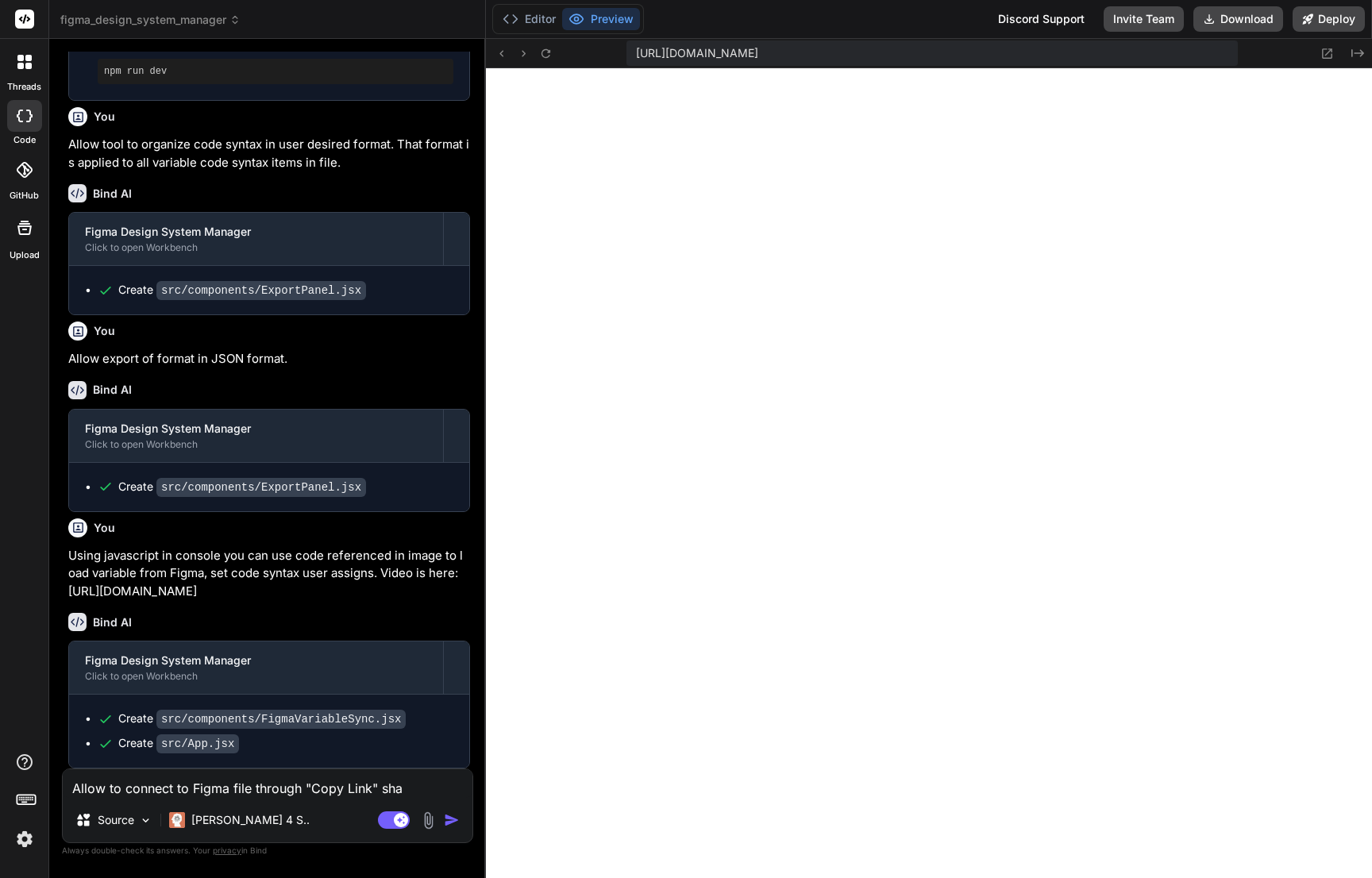
type textarea "Allow to connect to Figma file through "Copy Link" shar"
type textarea "x"
type textarea "Allow to connect to Figma file through "Copy Link" share"
type textarea "x"
type textarea "Allow to connect to Figma file through "Copy Link" share"
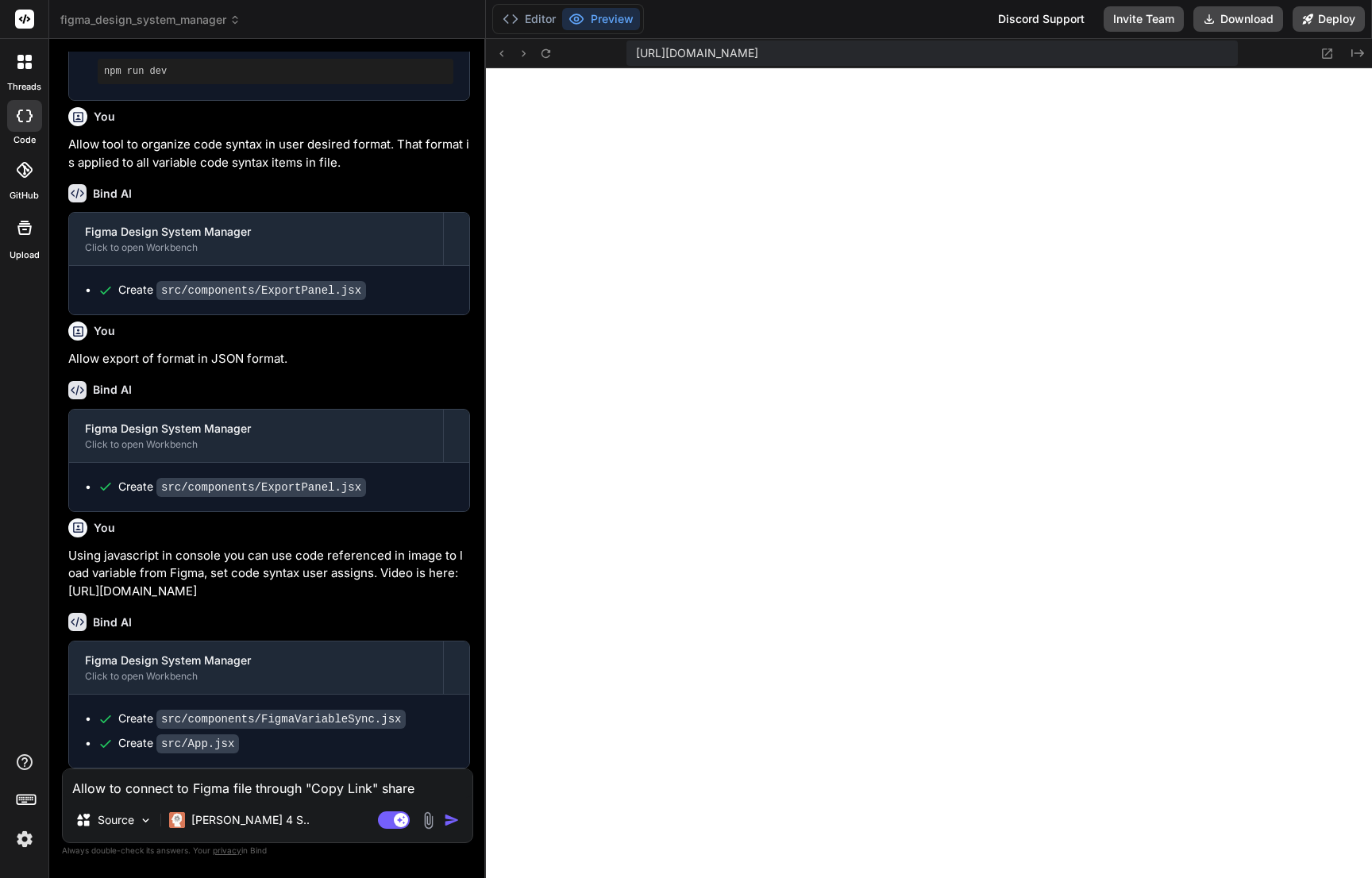
type textarea "x"
type textarea "Allow to connect to Figma file through "Copy Link" share o"
type textarea "x"
type textarea "Allow to connect to Figma file through "Copy Link" share op"
type textarea "x"
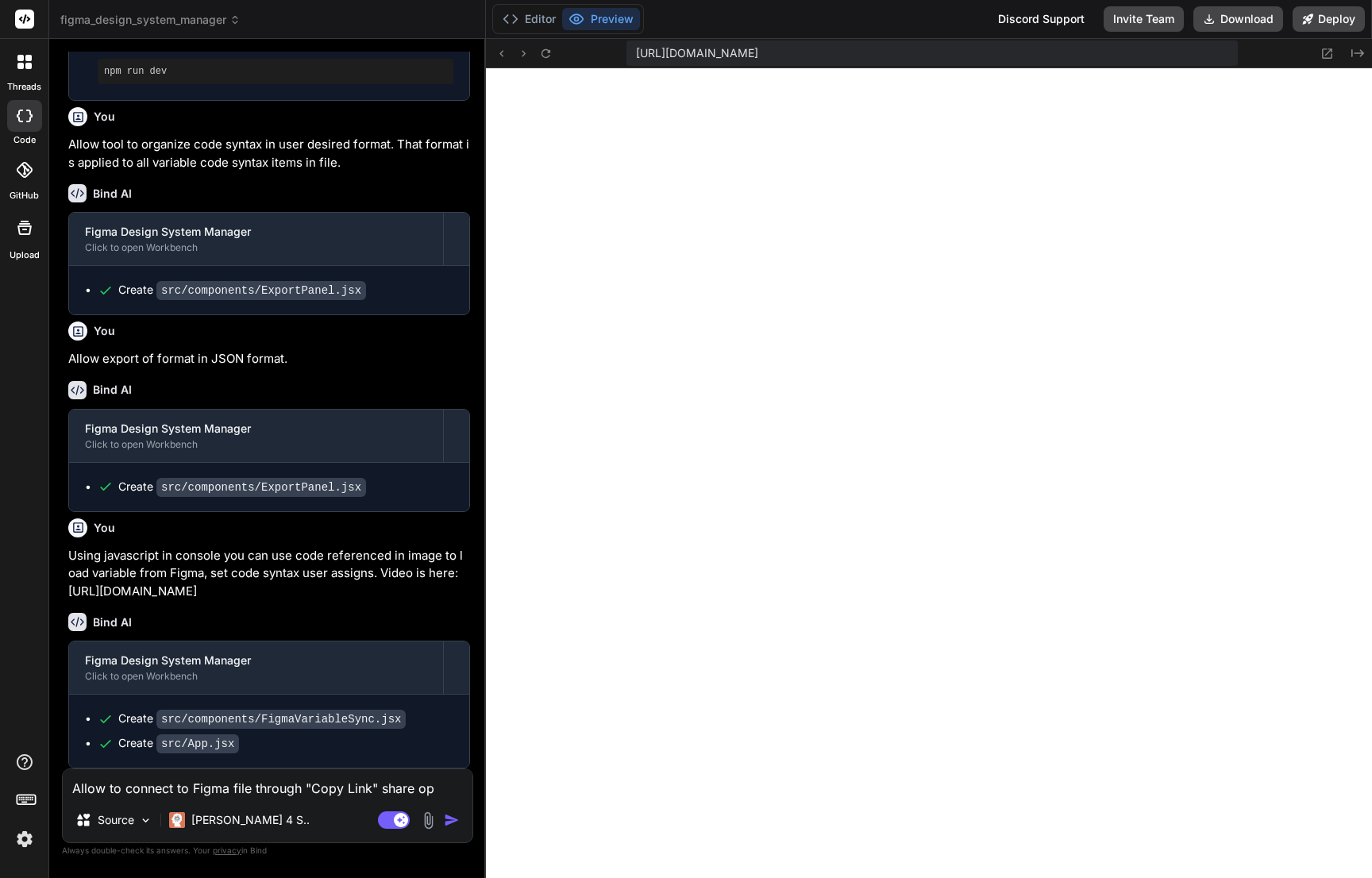
type textarea "Allow to connect to Figma file through "Copy Link" share opt"
type textarea "x"
type textarea "Allow to connect to Figma file through "Copy Link" share opti"
type textarea "x"
type textarea "Allow to connect to Figma file through "Copy Link" share optio"
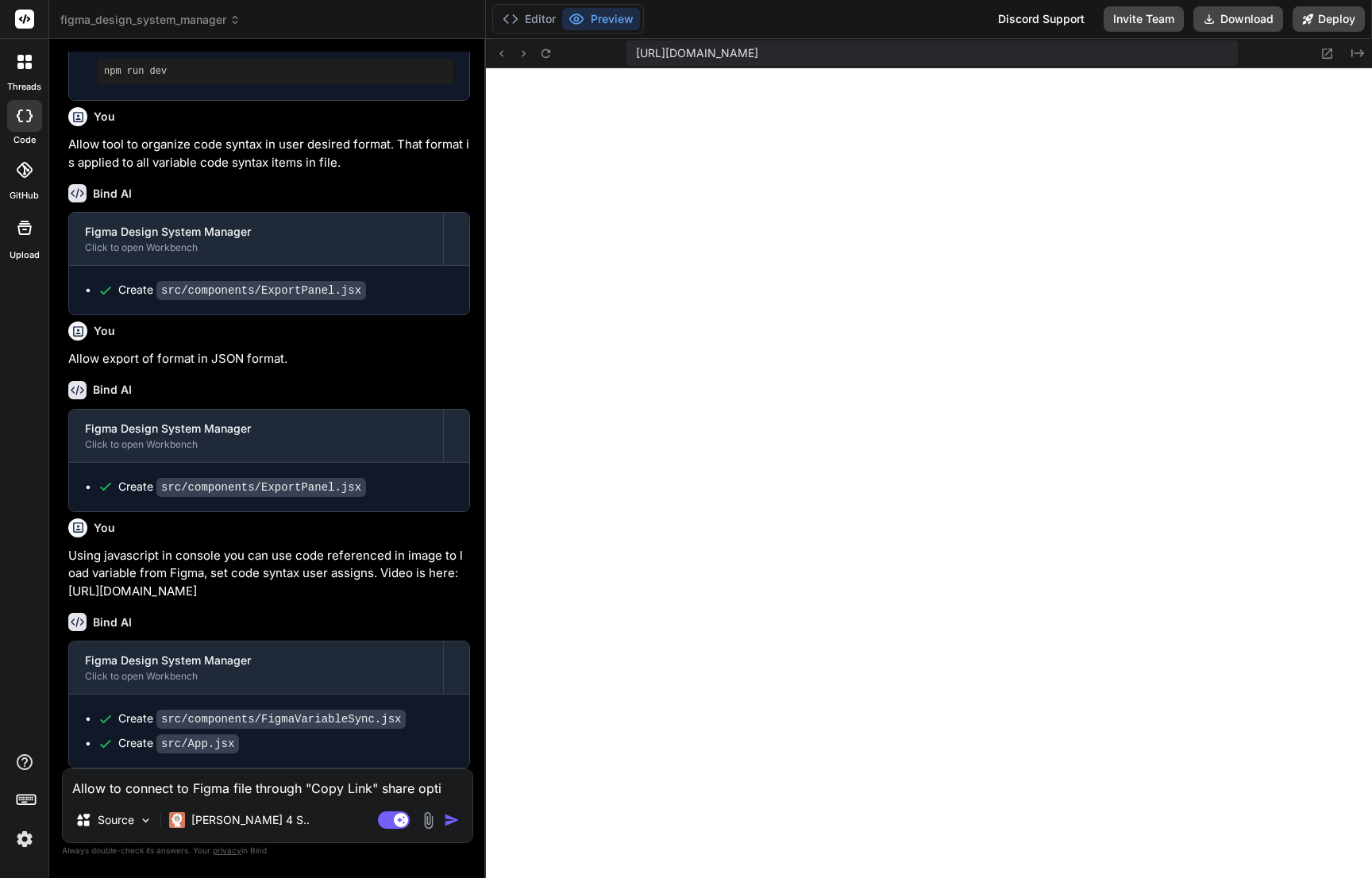
type textarea "x"
type textarea "Allow to connect to Figma file through "Copy Link" share option"
type textarea "x"
type textarea "Allow to connect to Figma file through "Copy Link" share option"
type textarea "x"
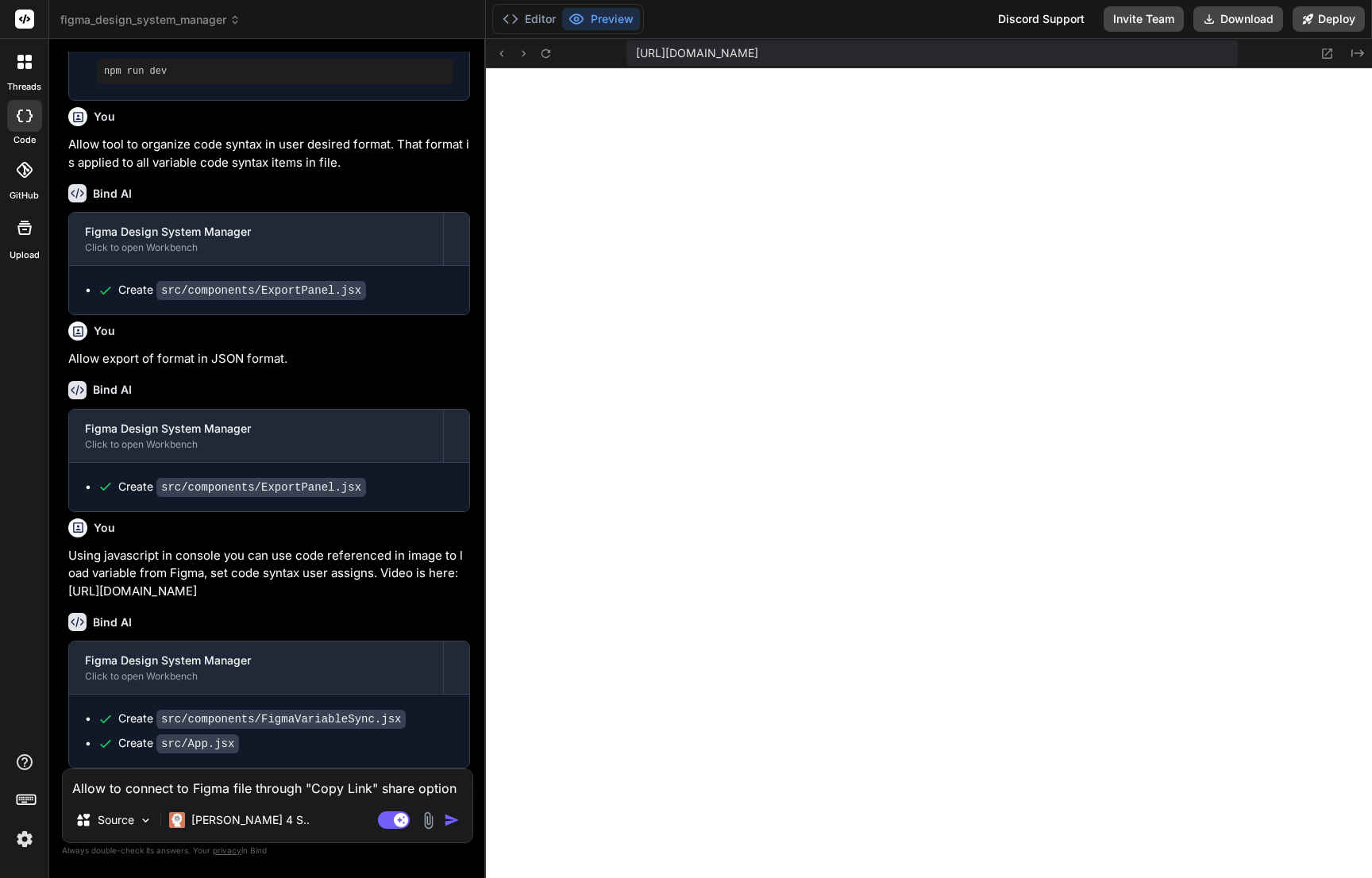
type textarea "Allow to connect to Figma file through "Copy Link" share option i"
type textarea "x"
type textarea "Allow to connect to Figma file through "Copy Link" share option in"
type textarea "x"
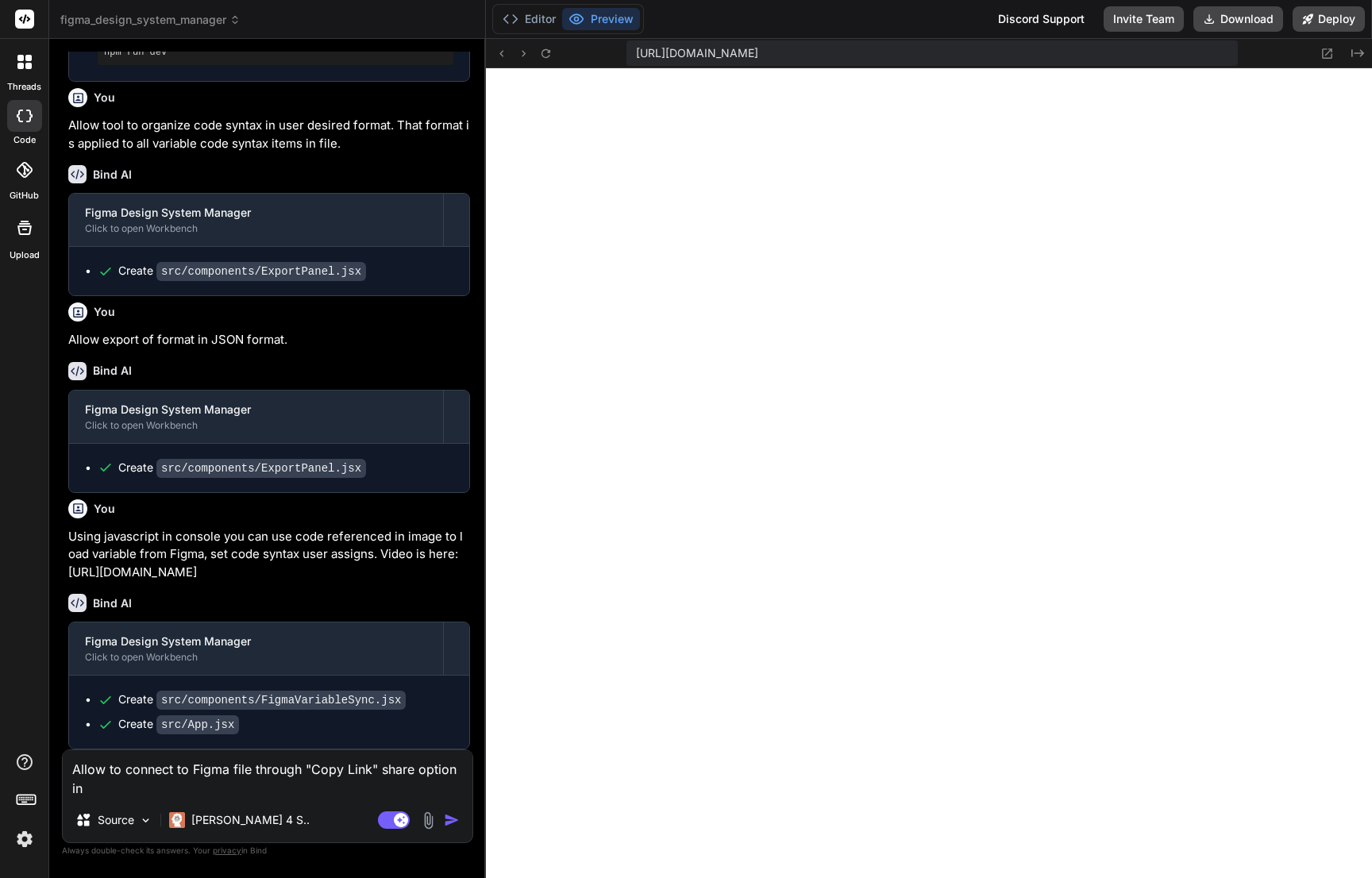
type textarea "Allow to connect to Figma file through "Copy Link" share option in"
type textarea "x"
type textarea "Allow to connect to Figma file through "Copy Link" share option in F"
type textarea "x"
type textarea "Allow to connect to Figma file through "Copy Link" share option in Fi"
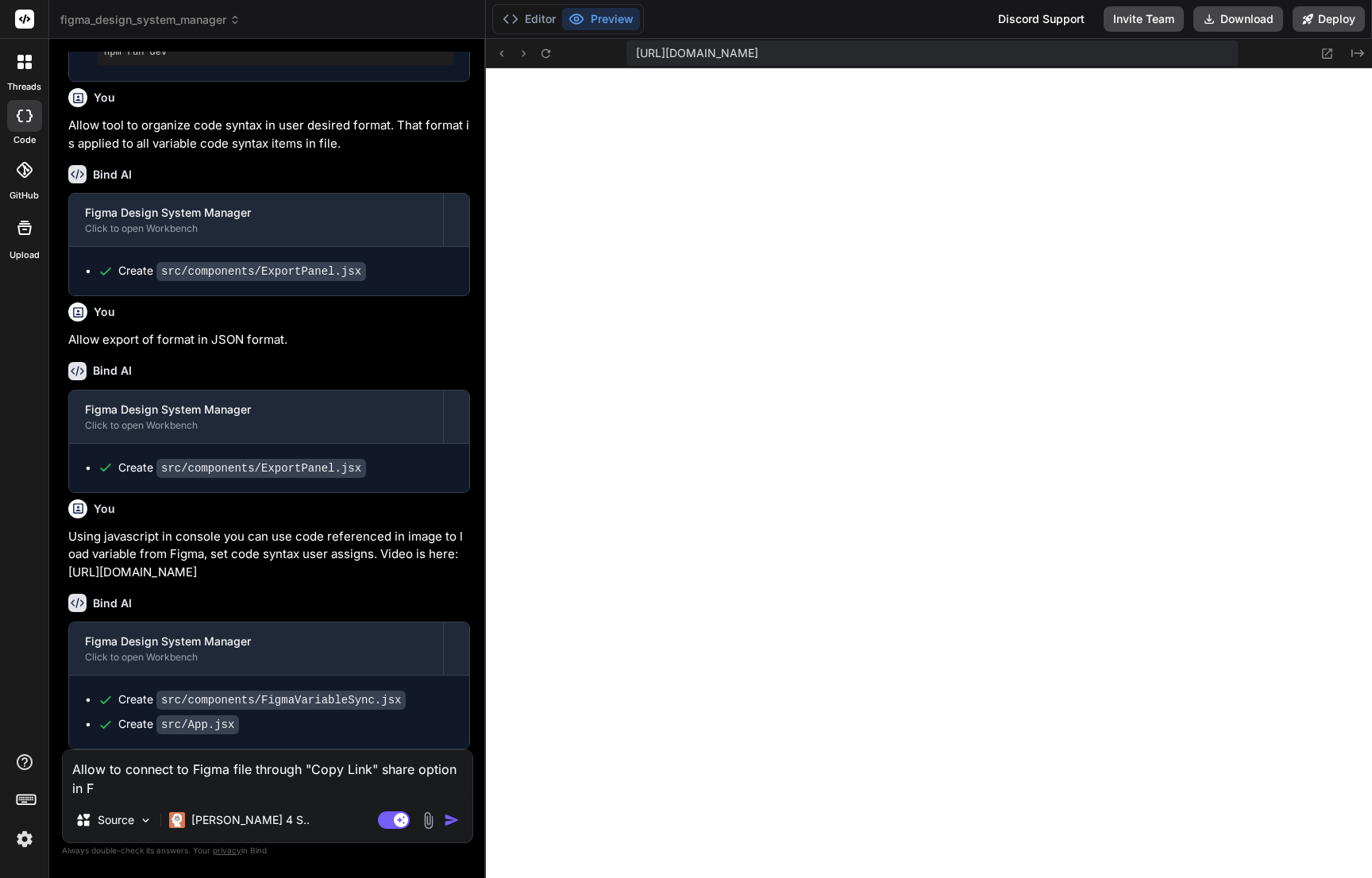
type textarea "x"
type textarea "Allow to connect to Figma file through "Copy Link" share option in Fig"
type textarea "x"
type textarea "Allow to connect to Figma file through "Copy Link" share option in Figm"
type textarea "x"
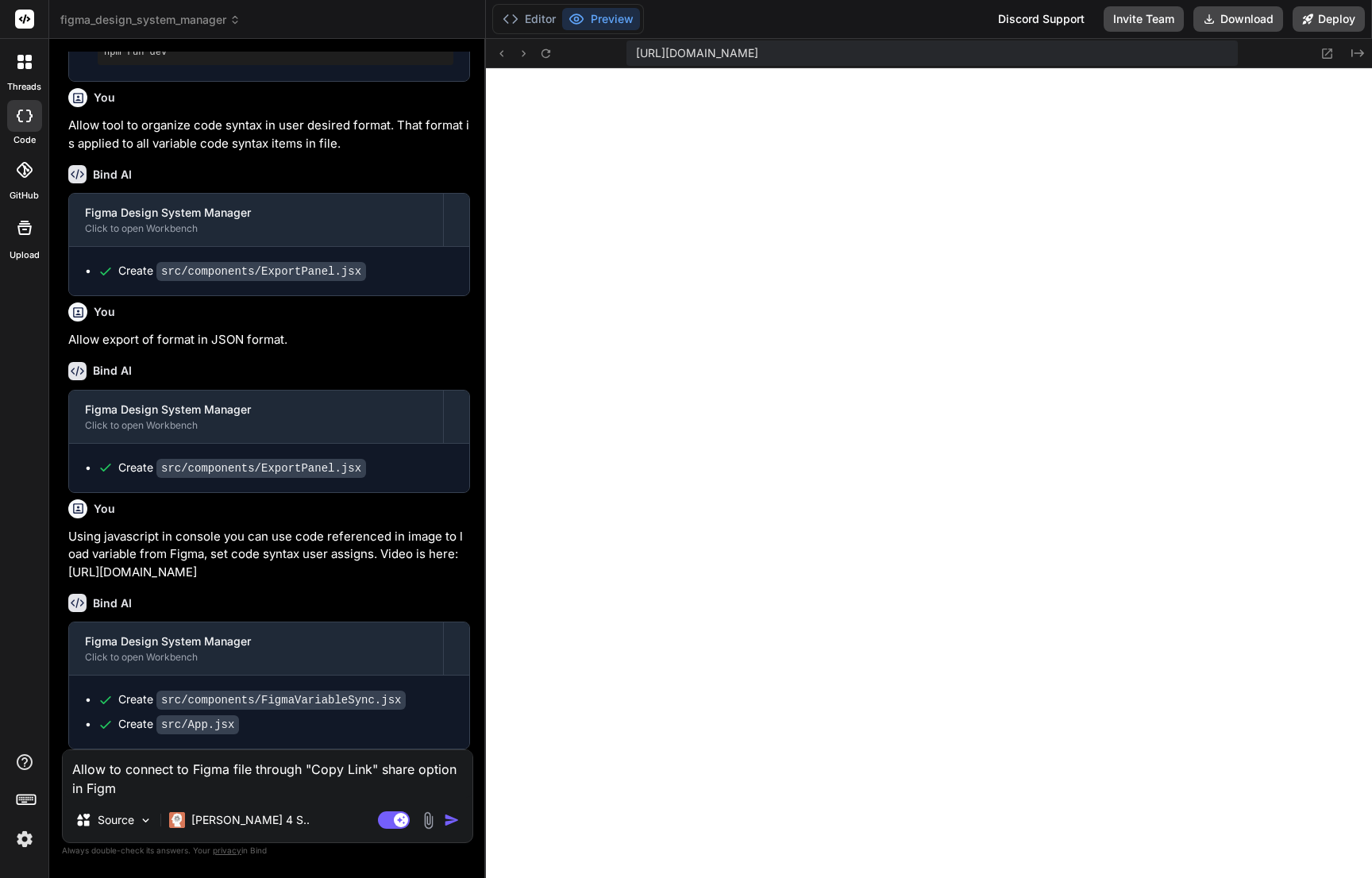
type textarea "Allow to connect to Figma file through "Copy Link" share option in Figma"
type textarea "x"
type textarea "Allow to connect to Figma file through "Copy Link" share option in Figma."
type textarea "x"
type textarea "Allow to connect to Figma file through "Copy Link" share option in Figma."
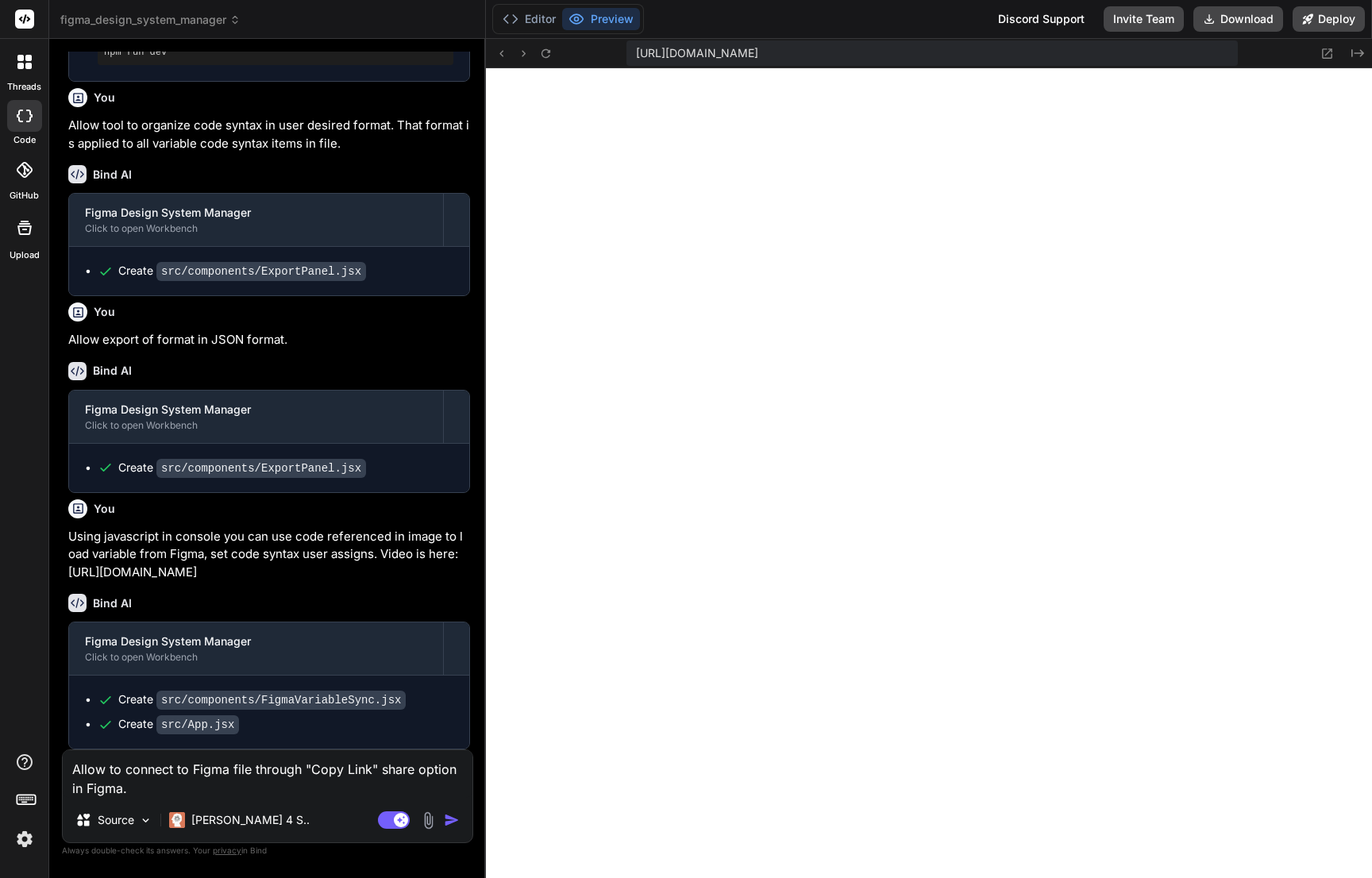
type textarea "x"
type textarea "Allow to connect to Figma file through "Copy Link" share option in Figma. C"
type textarea "x"
type textarea "Allow to connect to Figma file through "Copy Link" share option in Figma. Cu"
type textarea "x"
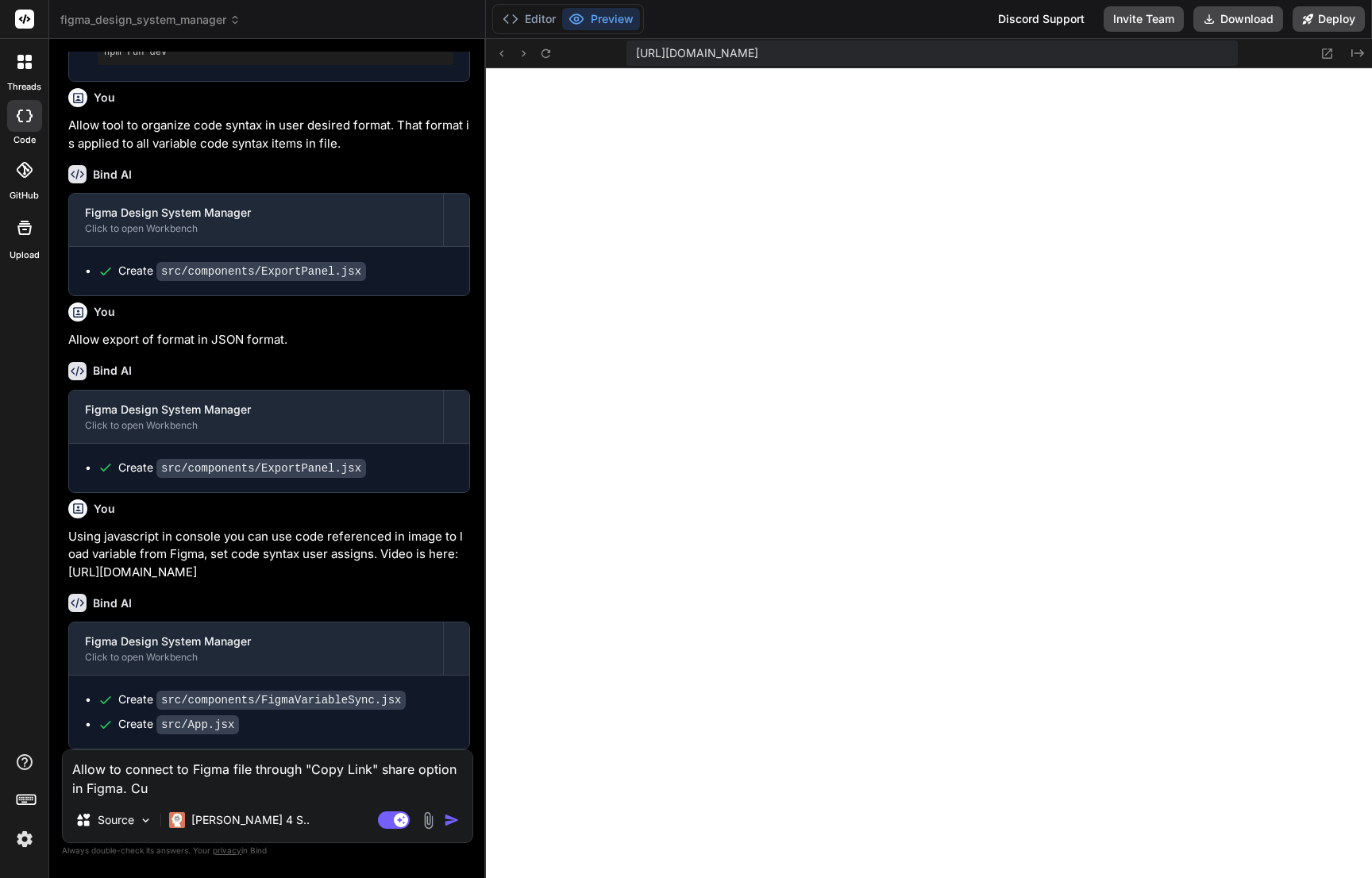
type textarea "Allow to connect to Figma file through "Copy Link" share option in Figma. Cur"
type textarea "x"
type textarea "Allow to connect to Figma file through "Copy Link" share option in Figma. Curr"
type textarea "x"
type textarea "Allow to connect to Figma file through "Copy Link" share option in Figma. [GEOG…"
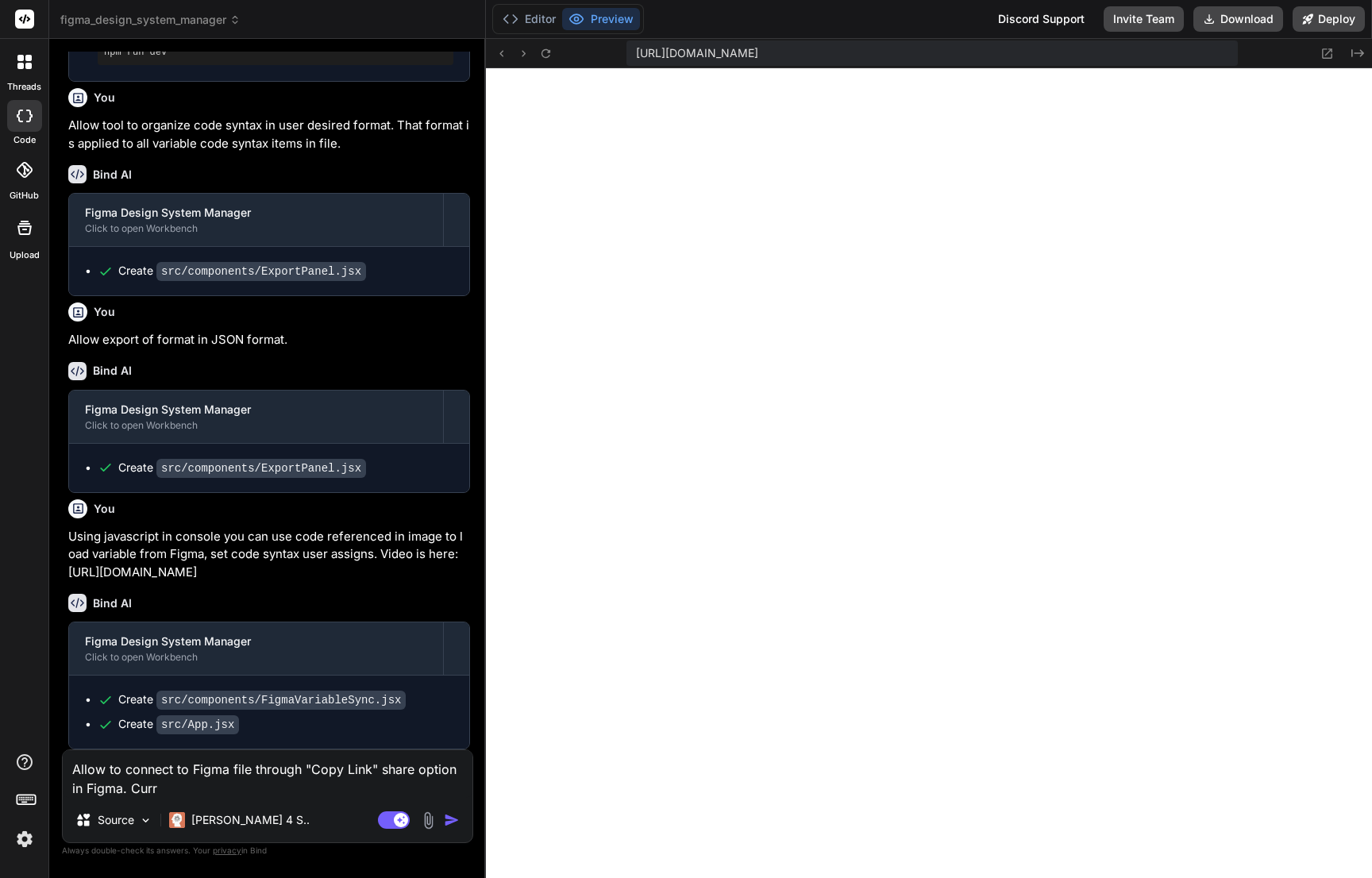
type textarea "x"
type textarea "Allow to connect to Figma file through "Copy Link" share option in Figma. Curren"
type textarea "x"
type textarea "Allow to connect to Figma file through "Copy Link" share option in Figma. Curre…"
type textarea "x"
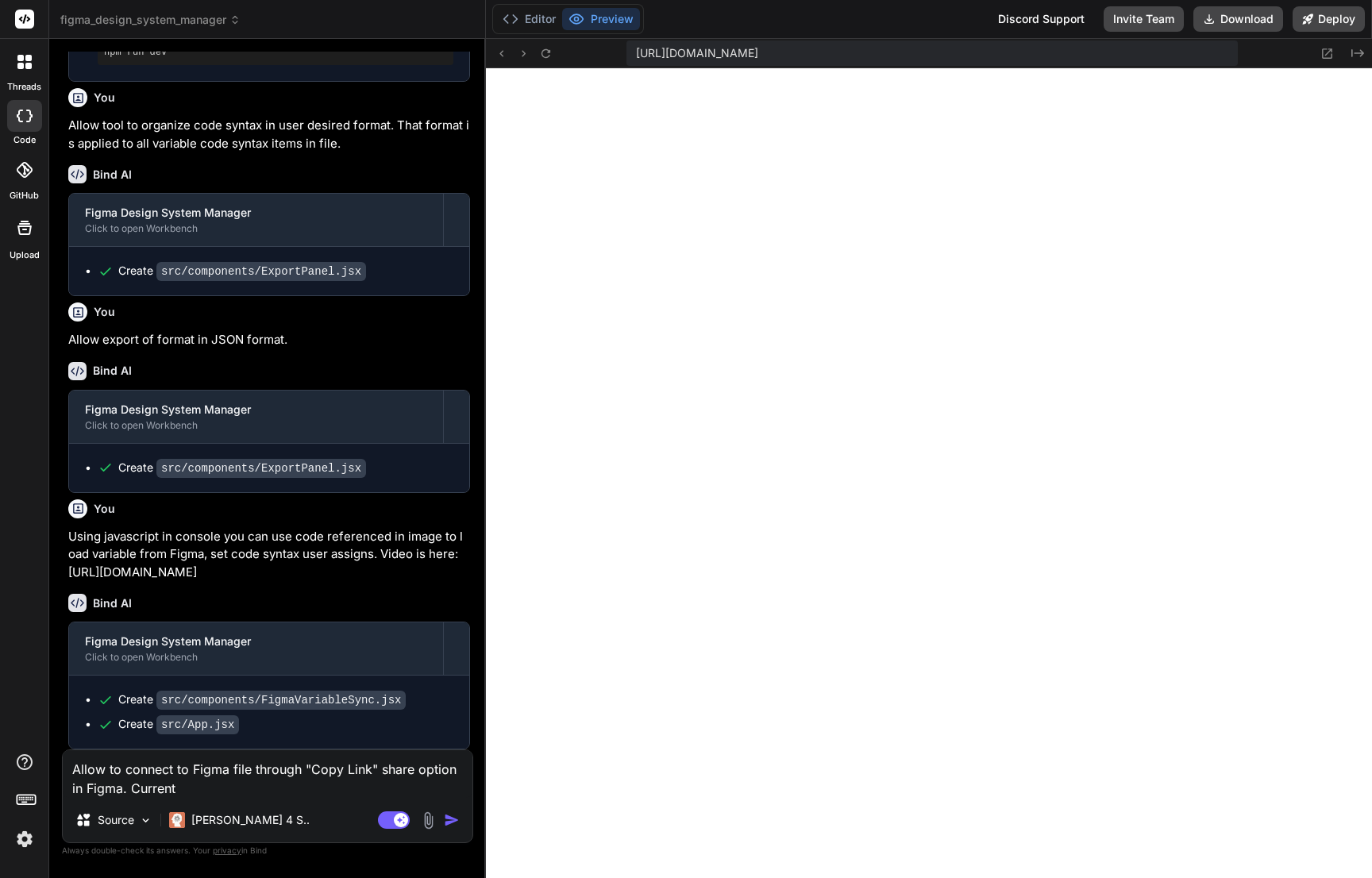
type textarea "Allow to connect to Figma file through "Copy Link" share option in Figma. Curre…"
type textarea "x"
type textarea "Allow to connect to Figma file through "Copy Link" share option in Figma. Curre…"
type textarea "x"
type textarea "Allow to connect to Figma file through "Copy Link" share option in Figma. Curre…"
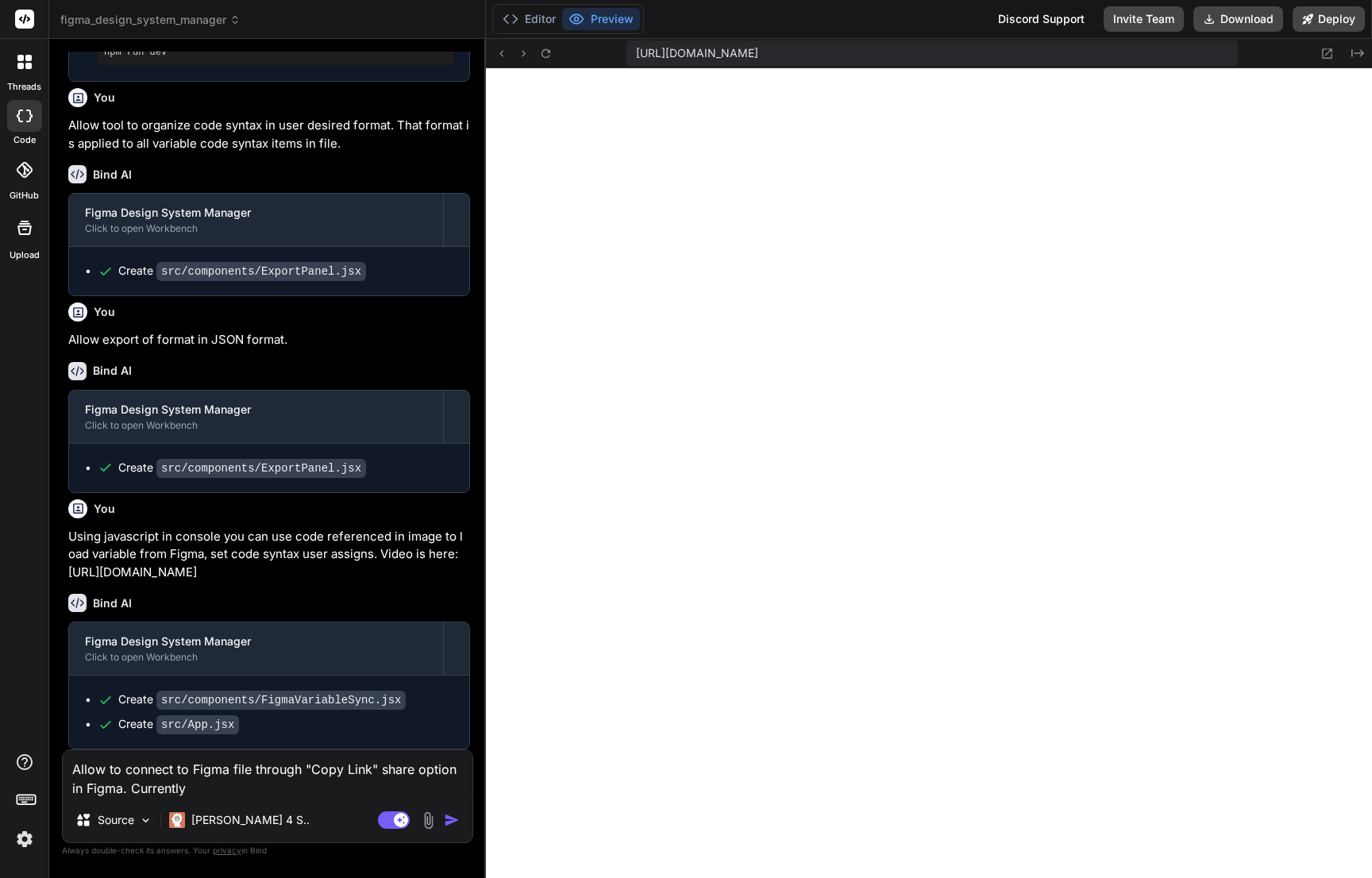
type textarea "x"
type textarea "Allow to connect to Figma file through "Copy Link" share option in Figma. Curre…"
type textarea "x"
type textarea "Allow to connect to Figma file through "Copy Link" share option in Figma. Curre…"
type textarea "x"
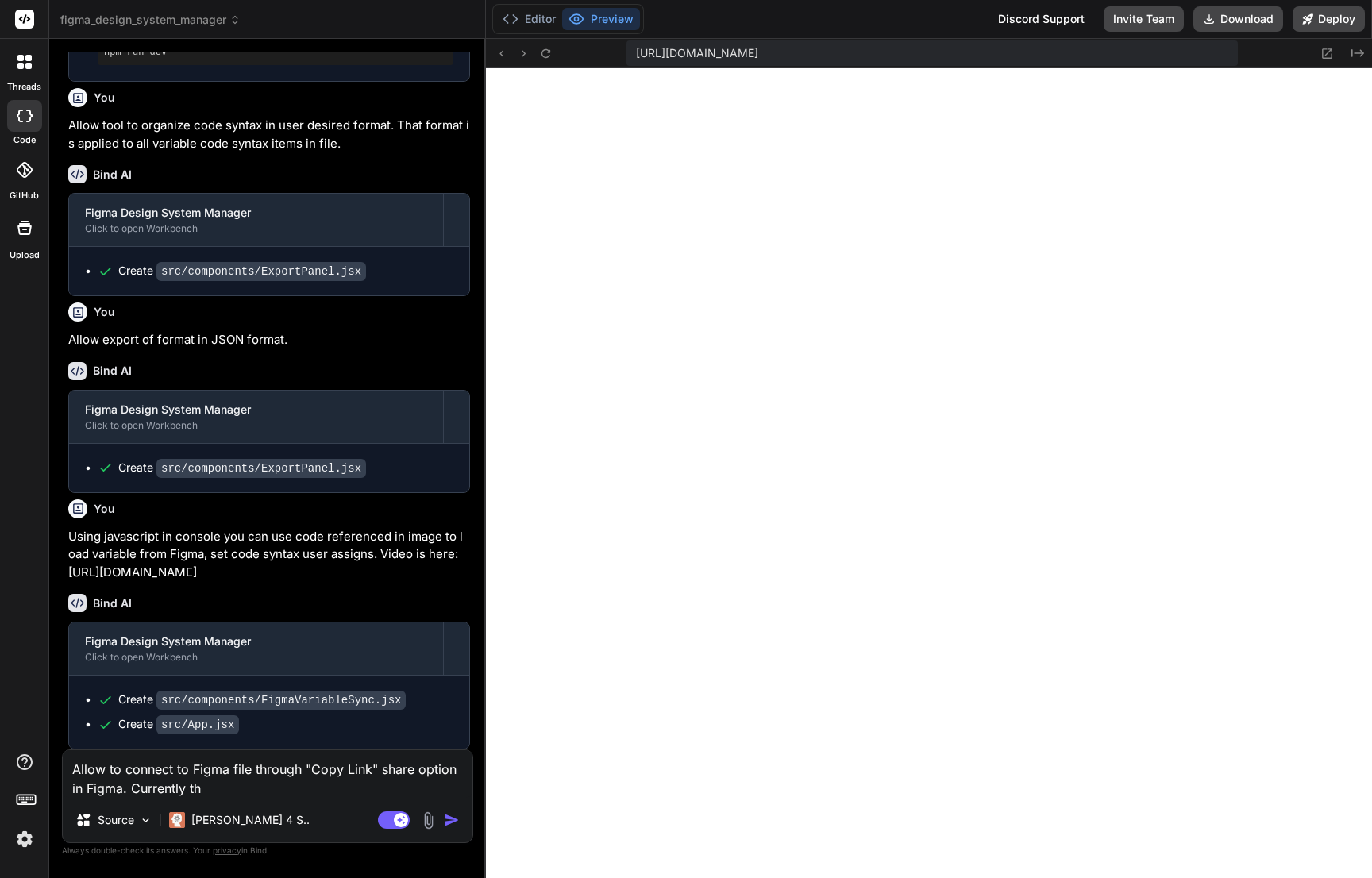
type textarea "Allow to connect to Figma file through "Copy Link" share option in Figma. Curre…"
type textarea "x"
type textarea "Allow to connect to Figma file through "Copy Link" share option in Figma. Curre…"
type textarea "x"
type textarea "Allow to connect to Figma file through "Copy Link" share option in Figma. Curre…"
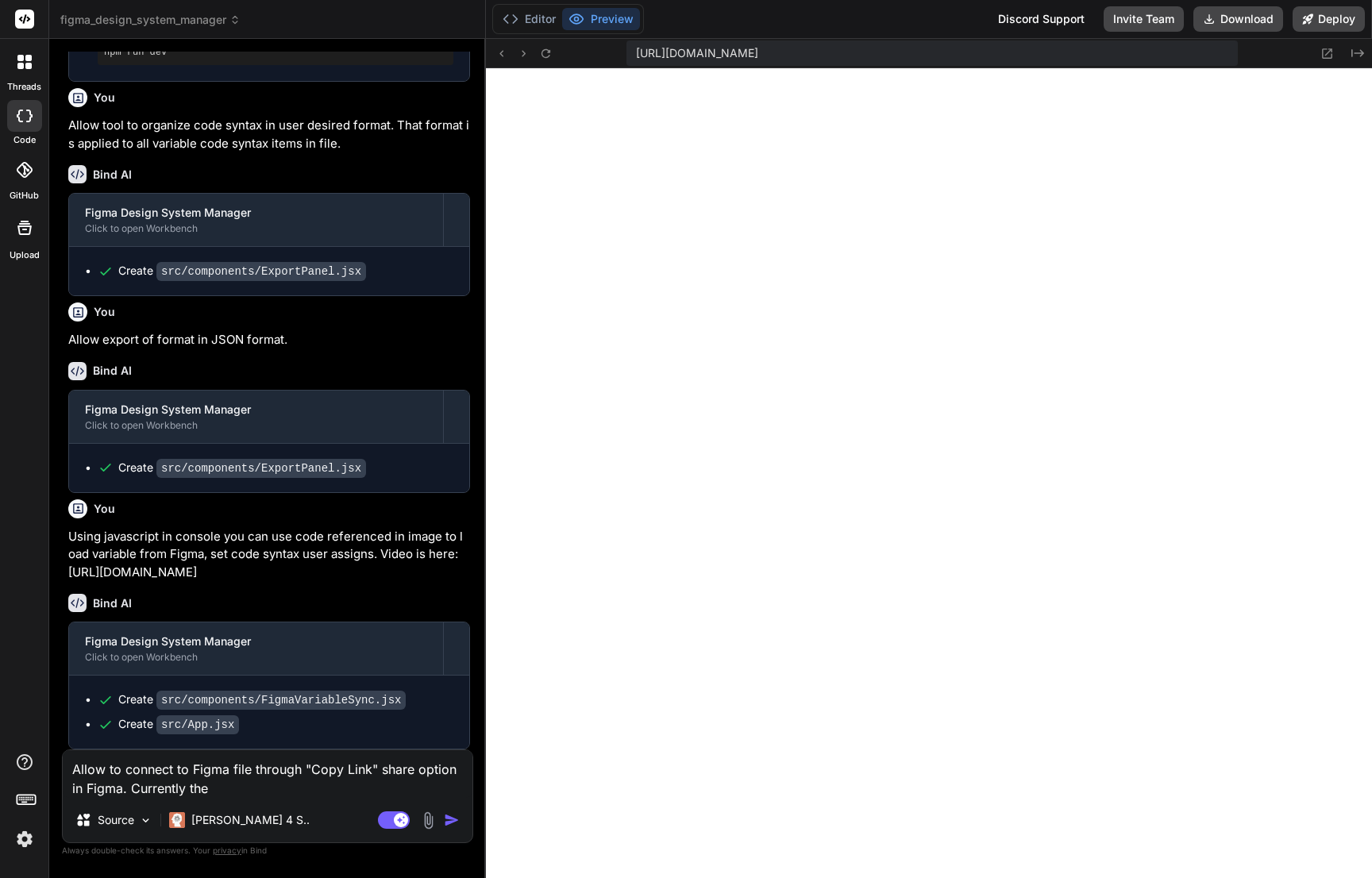
type textarea "x"
type textarea "Allow to connect to Figma file through "Copy Link" share option in Figma. Curre…"
type textarea "x"
type textarea "Allow to connect to Figma file through "Copy Link" share option in Figma. Curre…"
type textarea "x"
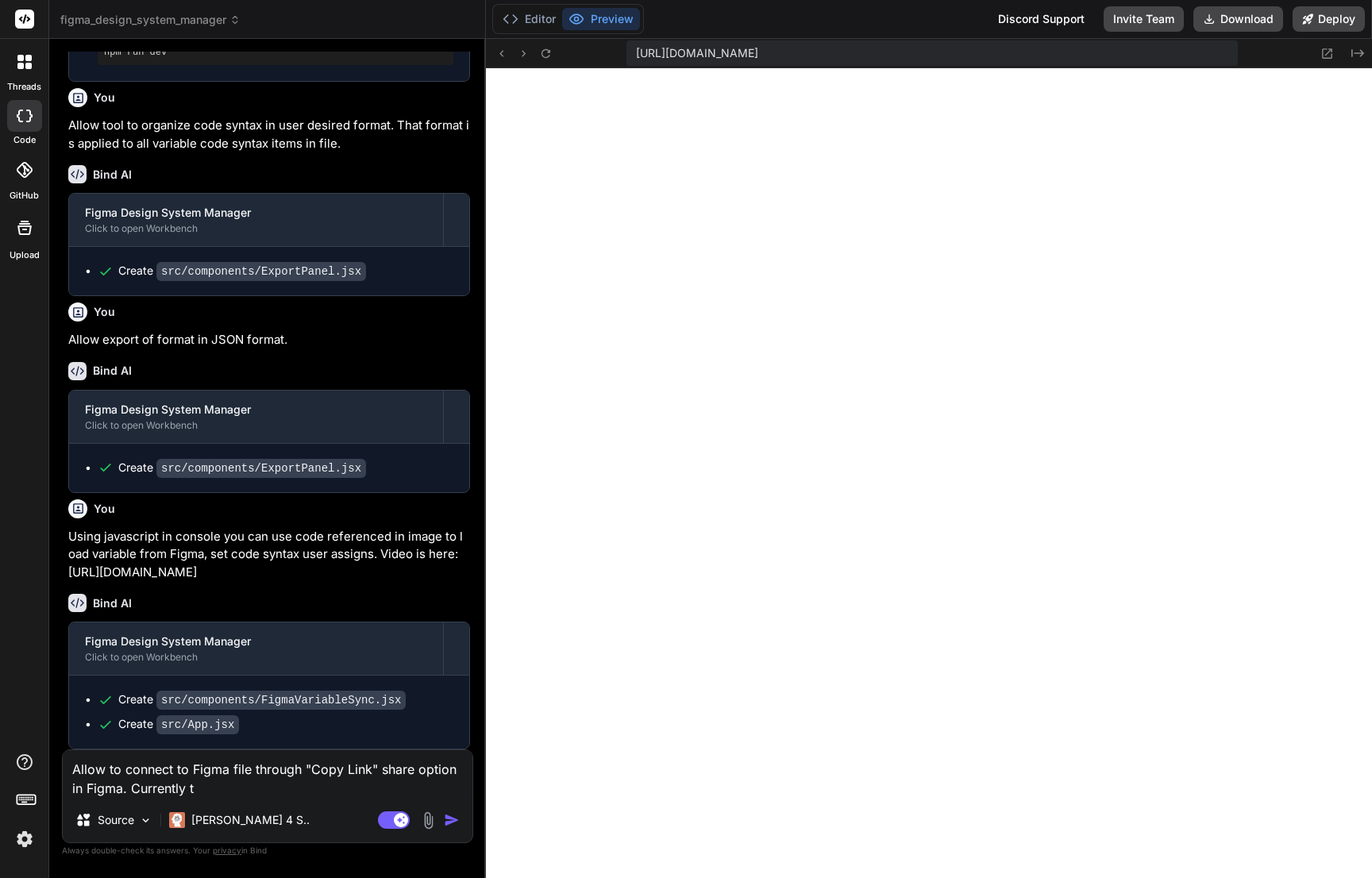
type textarea "Allow to connect to Figma file through "Copy Link" share option in Figma. Curre…"
type textarea "x"
type textarea "Allow to connect to Figma file through "Copy Link" share option in Figma. Curre…"
type textarea "x"
type textarea "Allow to connect to Figma file through "Copy Link" share option in Figma. Curre…"
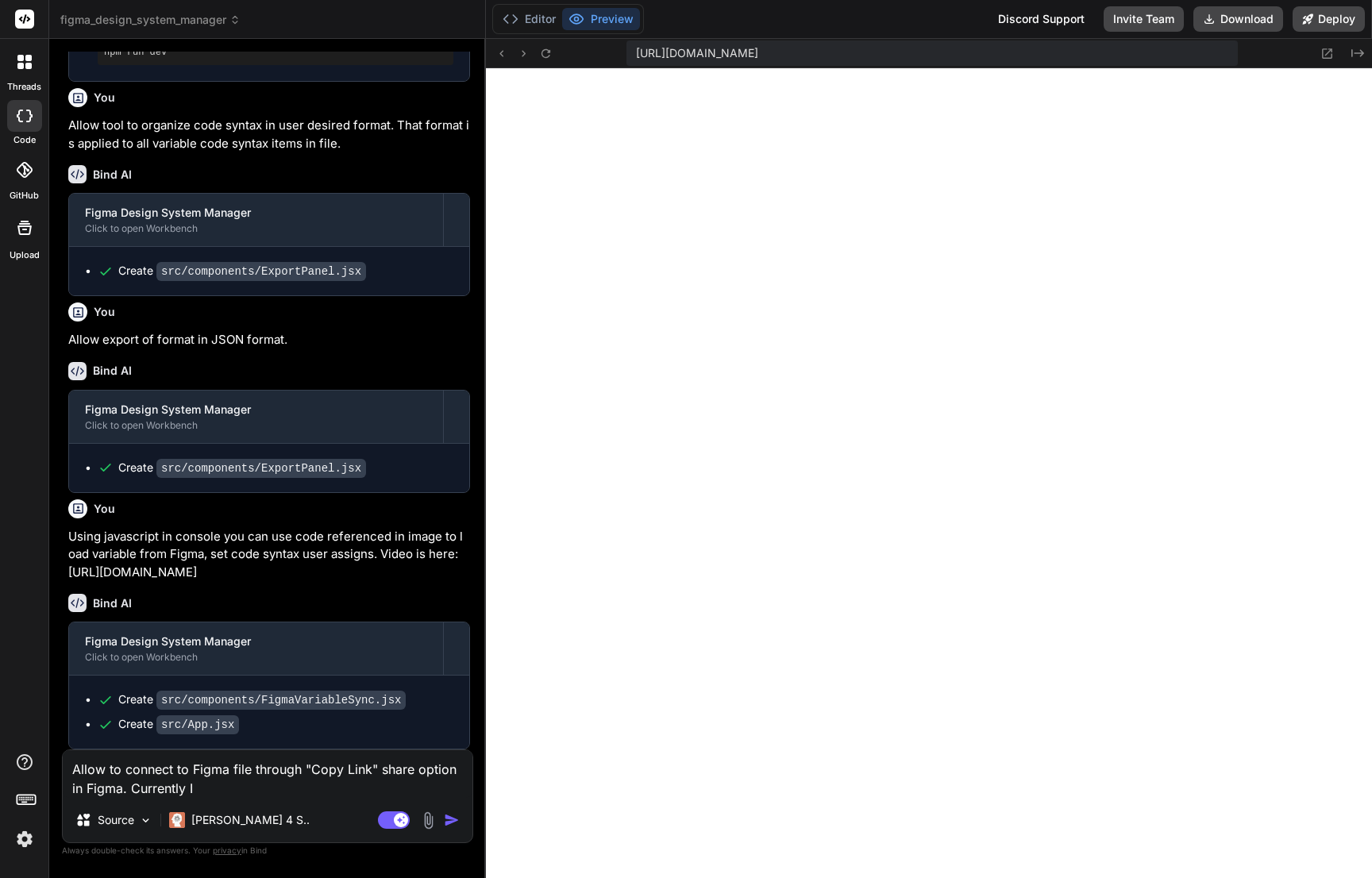
type textarea "x"
type textarea "Allow to connect to Figma file through "Copy Link" share option in Figma. Curre…"
type textarea "x"
type textarea "Allow to connect to Figma file through "Copy Link" share option in Figma. Curre…"
type textarea "x"
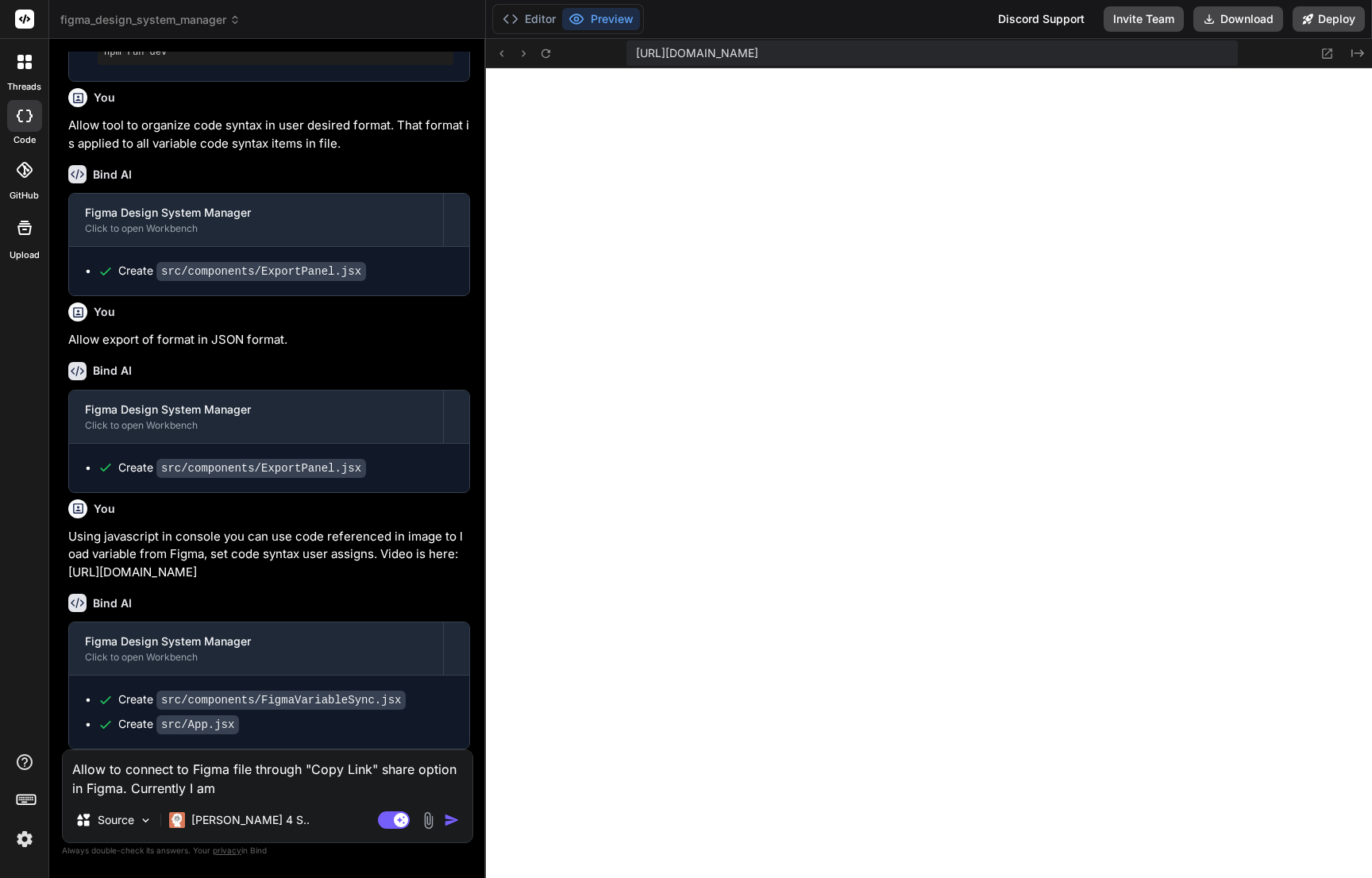
type textarea "Allow to connect to Figma file through "Copy Link" share option in Figma. Curre…"
type textarea "x"
type textarea "Allow to connect to Figma file through "Copy Link" share option in Figma. Curre…"
type textarea "x"
type textarea "Allow to connect to Figma file through "Copy Link" share option in Figma. Curre…"
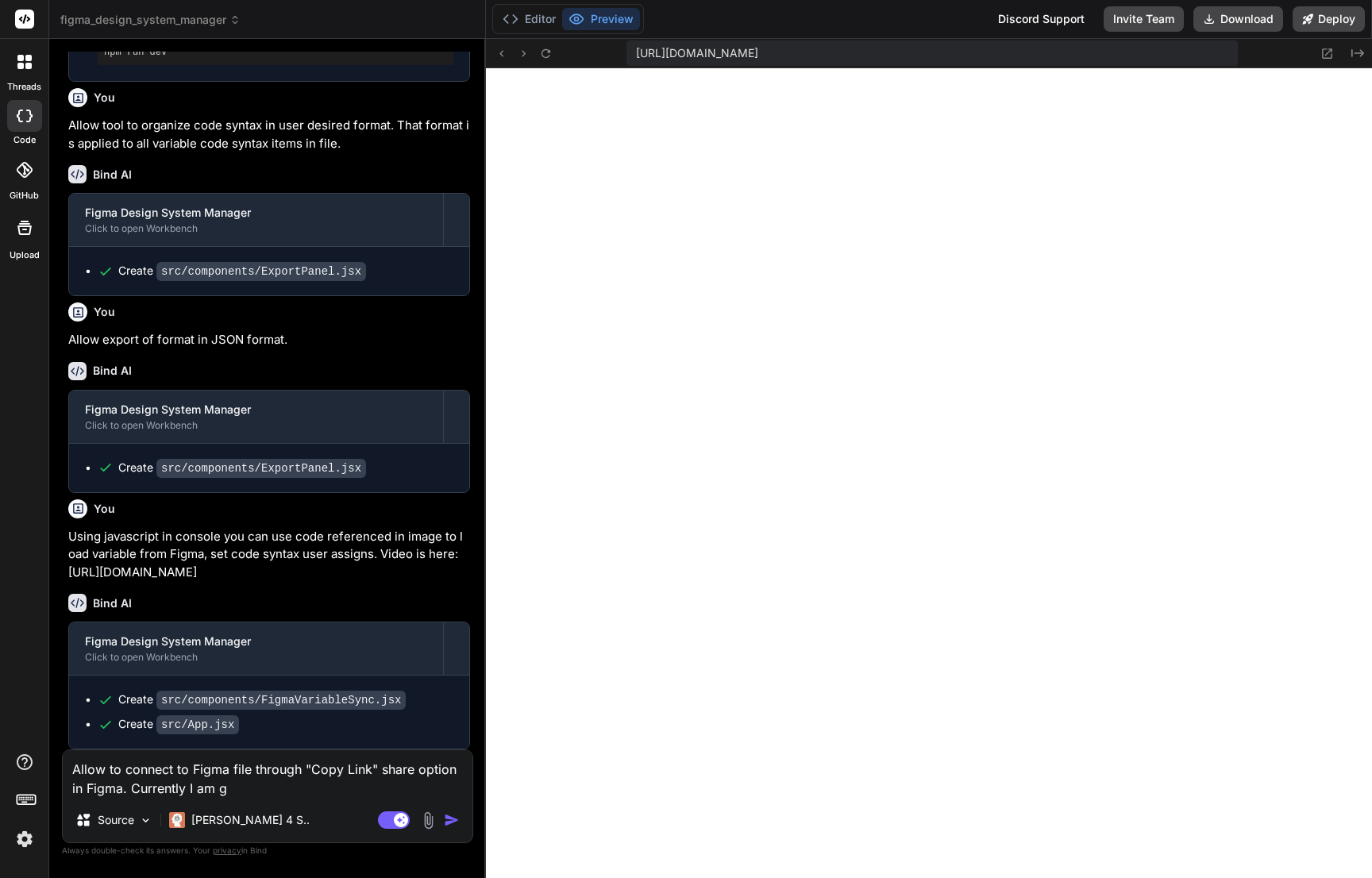
type textarea "x"
type textarea "Allow to connect to Figma file through "Copy Link" share option in Figma. Curre…"
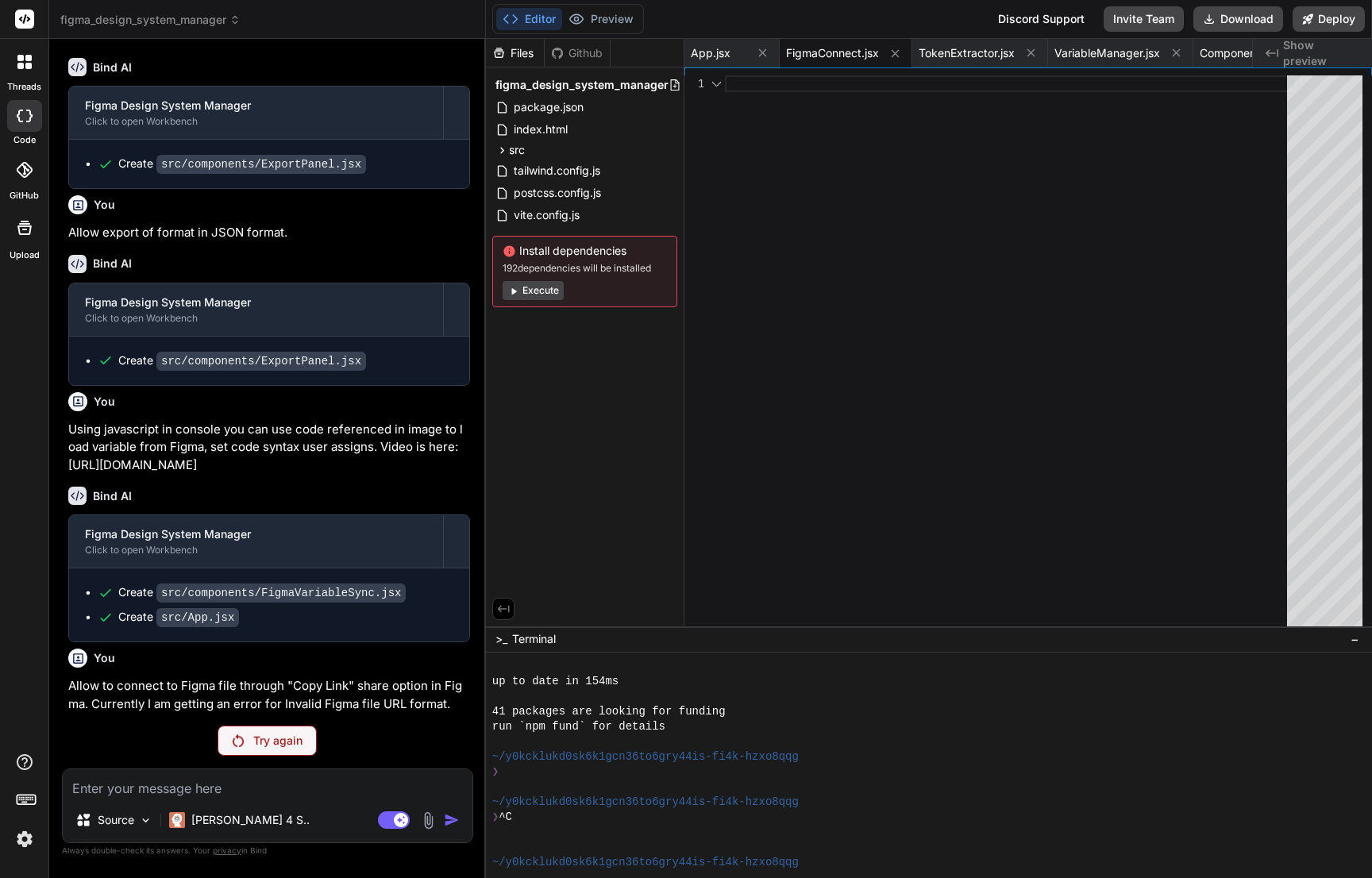
scroll to position [0, 0]
click at [536, 291] on button "Execute" at bounding box center [533, 291] width 61 height 19
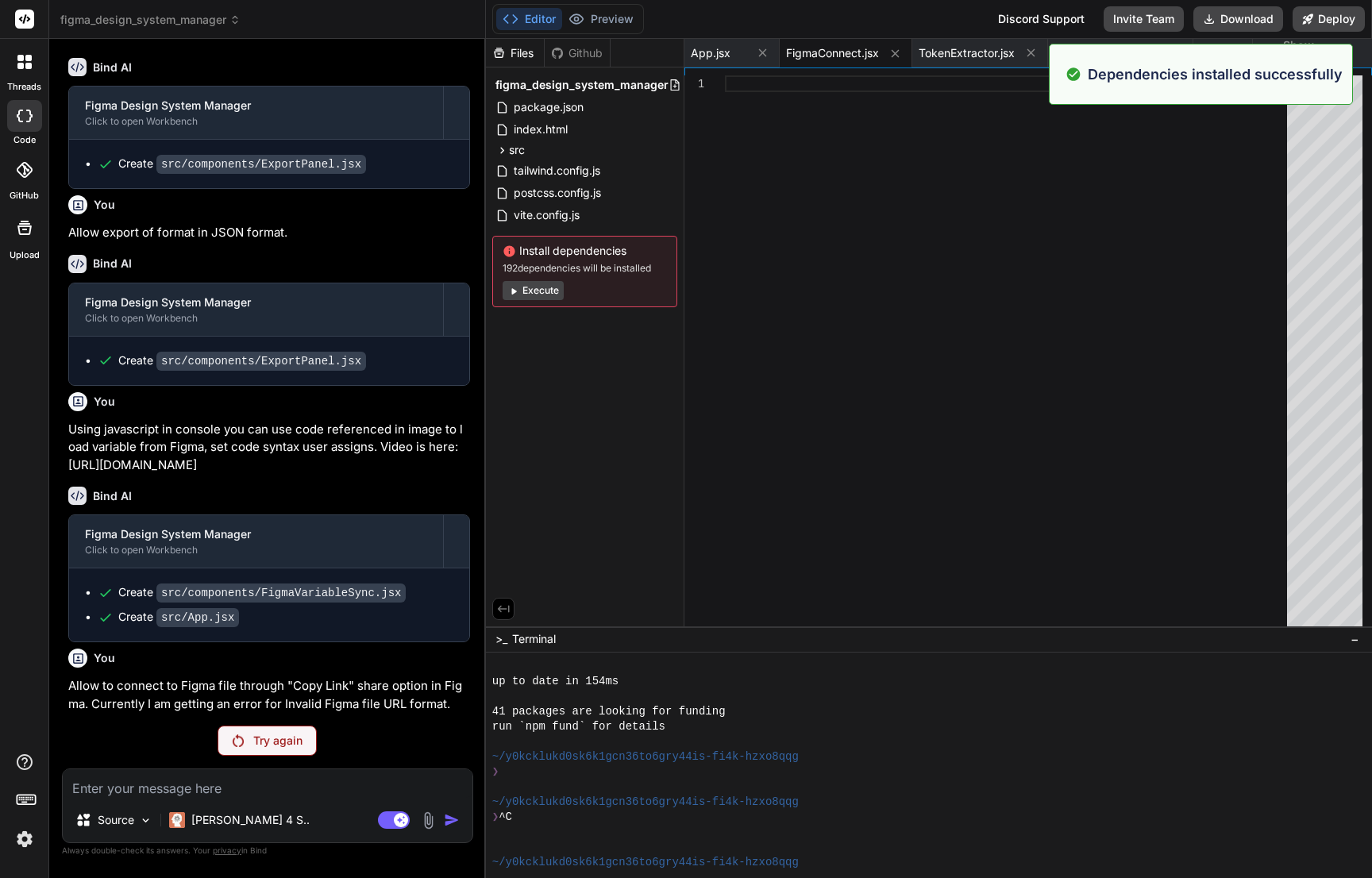
click at [298, 740] on p "Try again" at bounding box center [277, 740] width 49 height 16
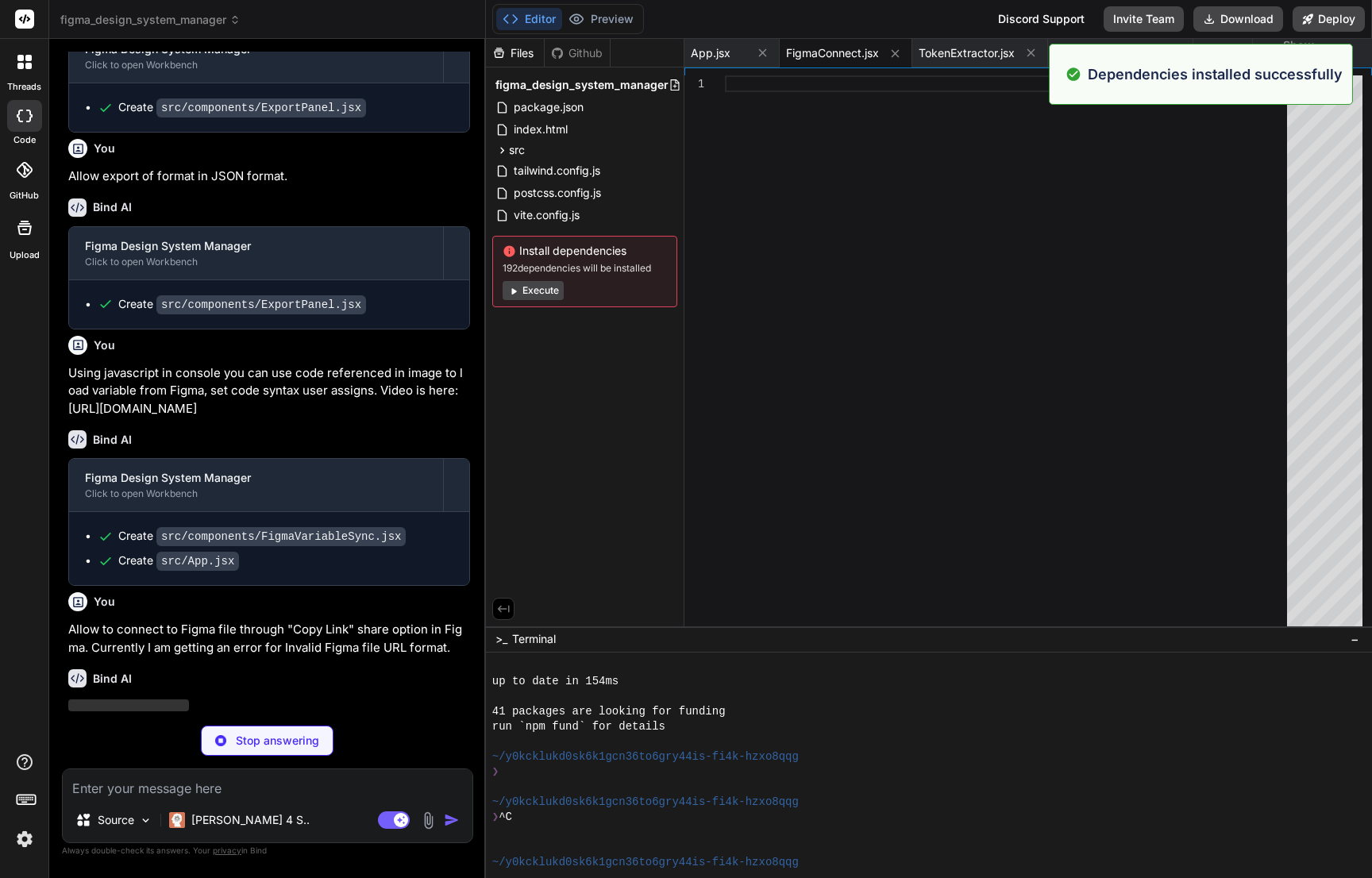
scroll to position [2208, 0]
